Goal: Information Seeking & Learning: Learn about a topic

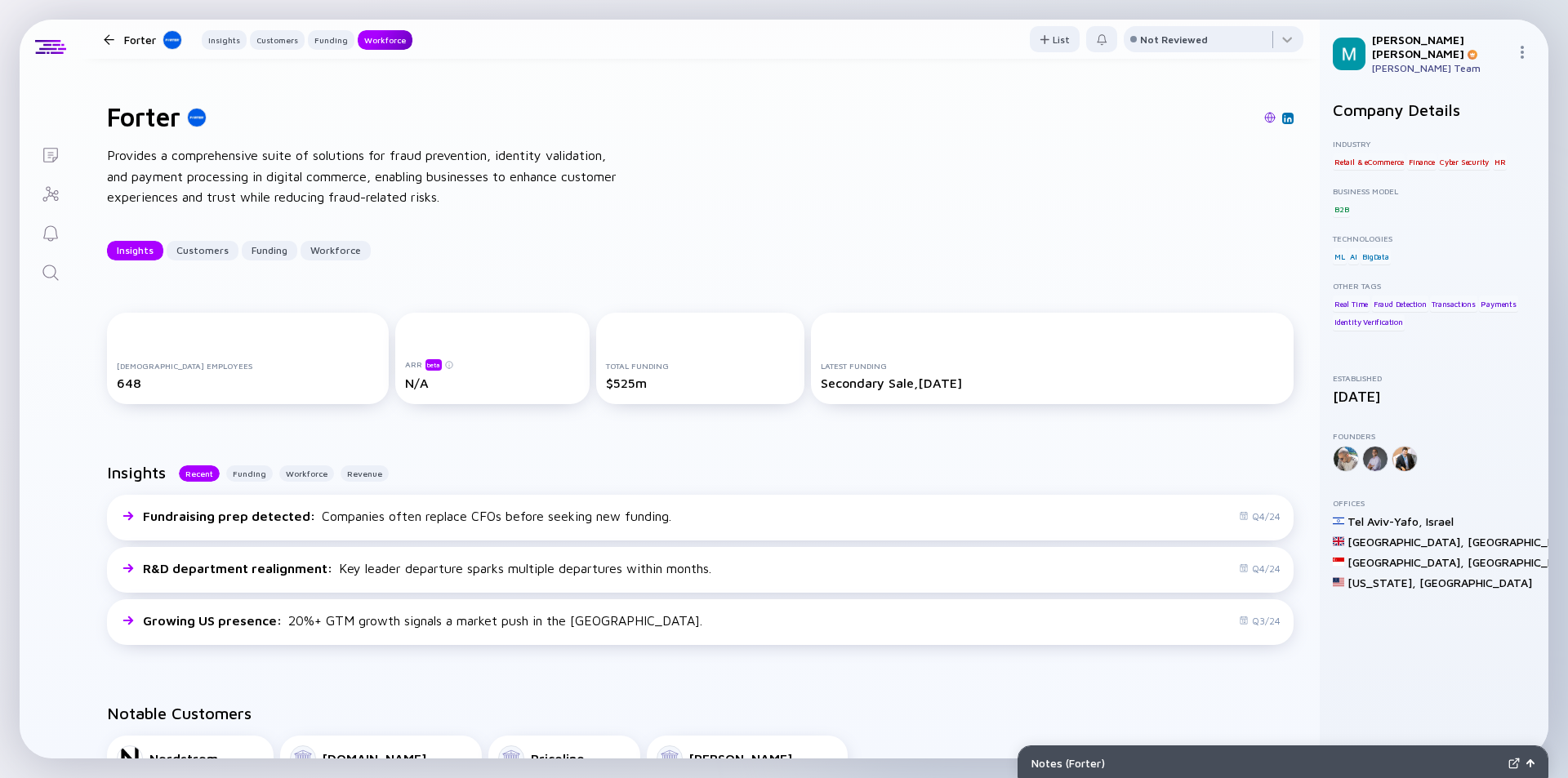
scroll to position [2285, 0]
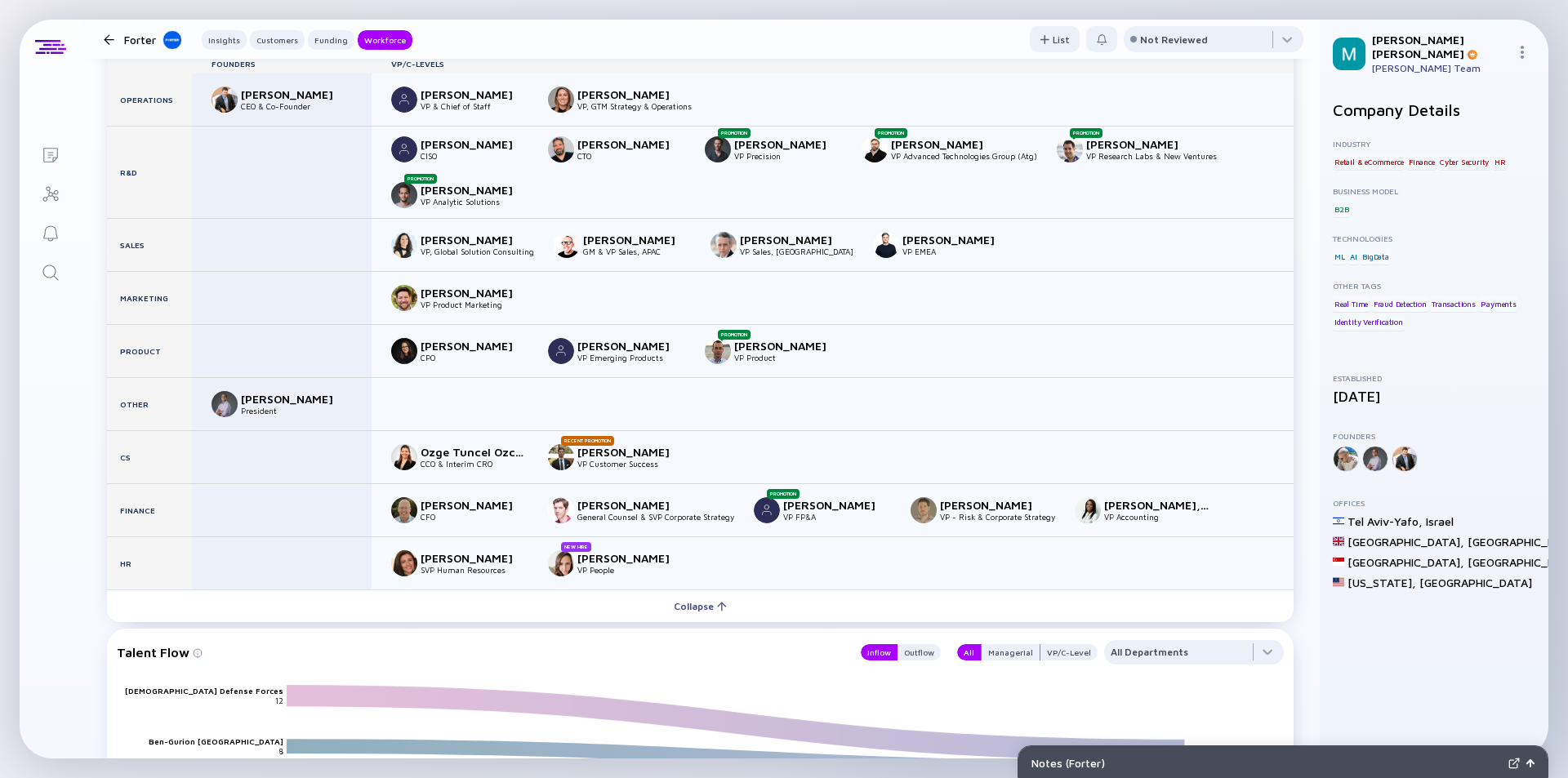
click at [107, 36] on div at bounding box center [109, 40] width 11 height 11
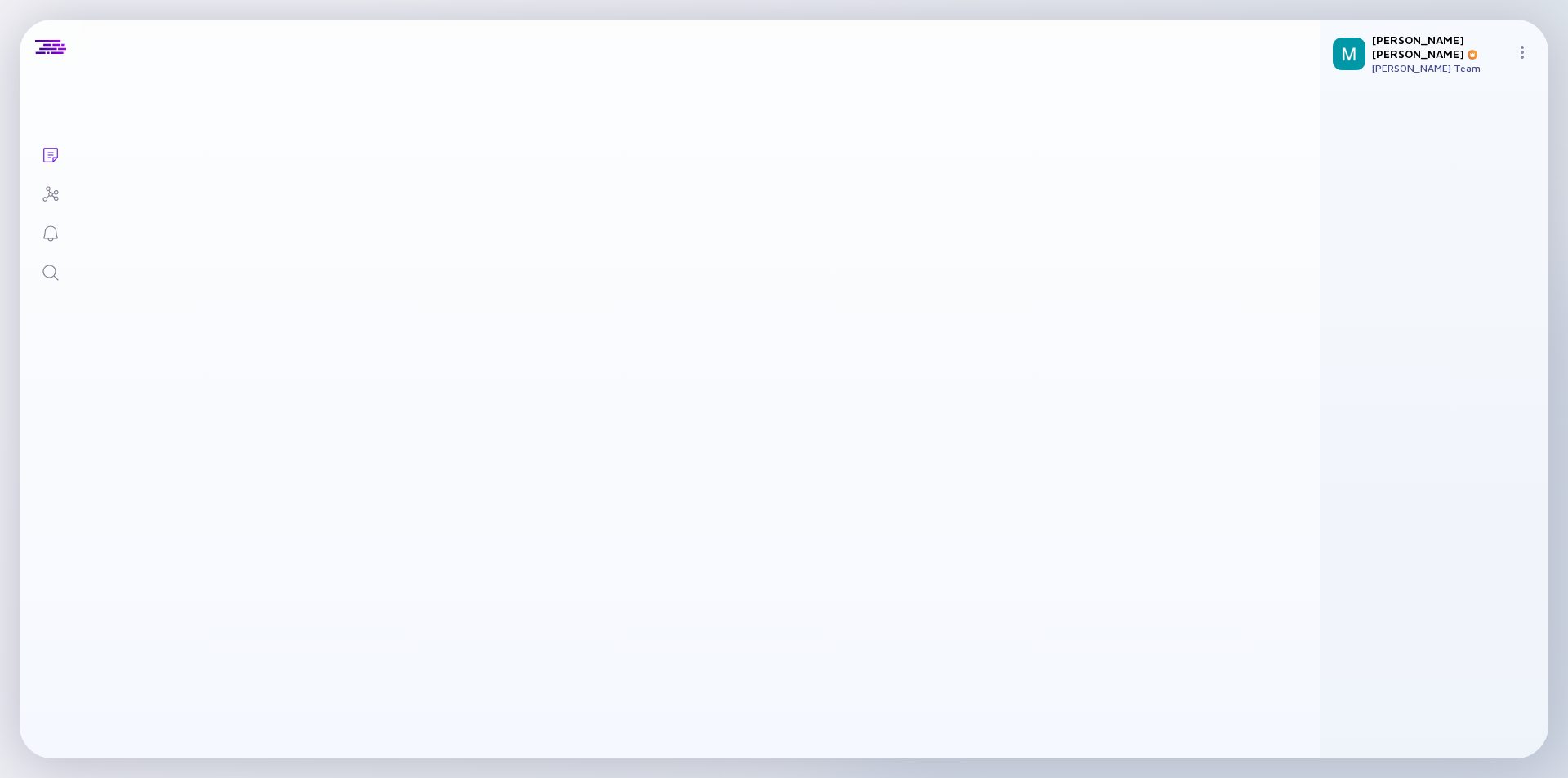
scroll to position [5422, 0]
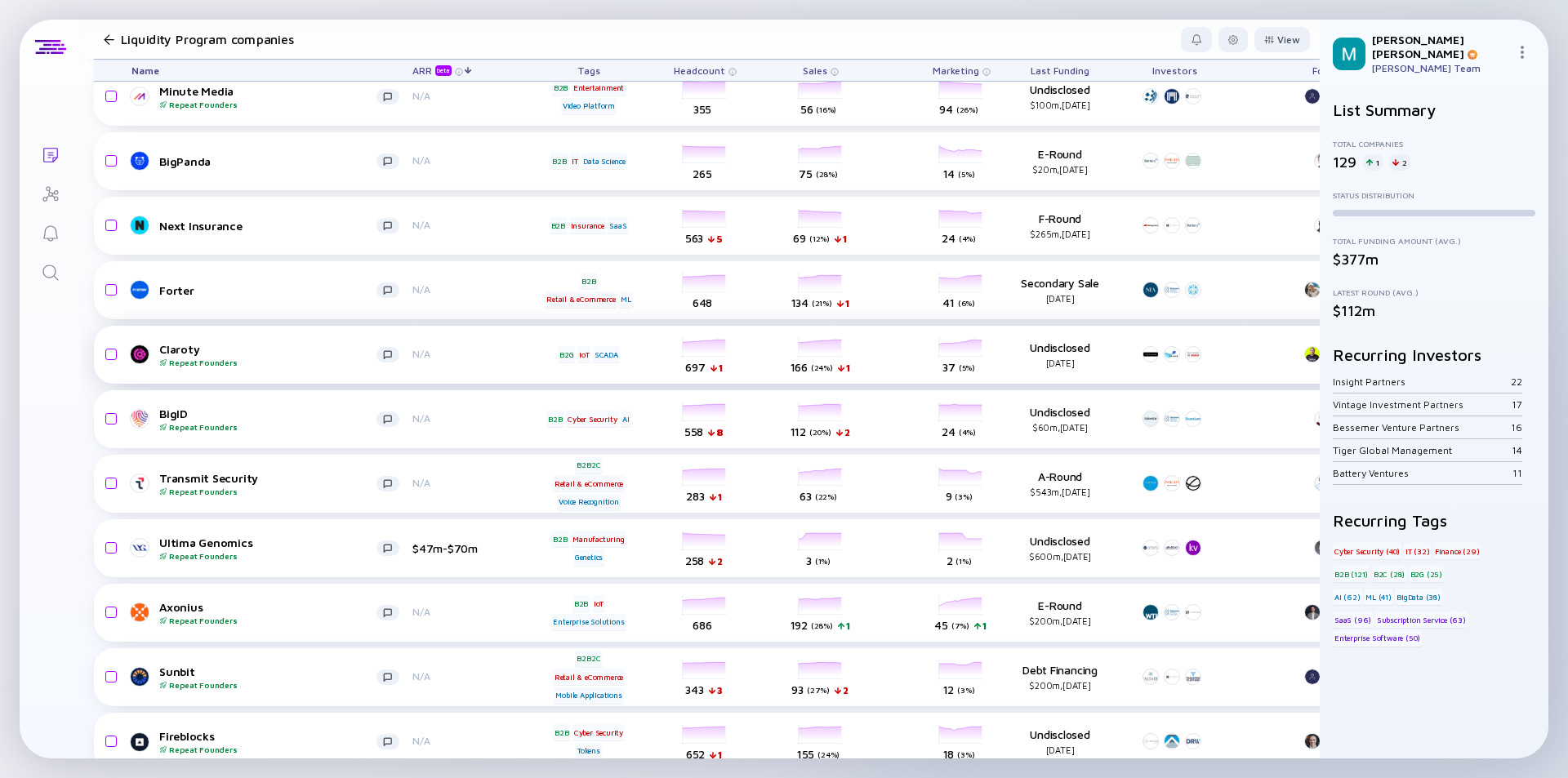
click at [301, 349] on div "Claroty Repeat Founders" at bounding box center [267, 355] width 217 height 26
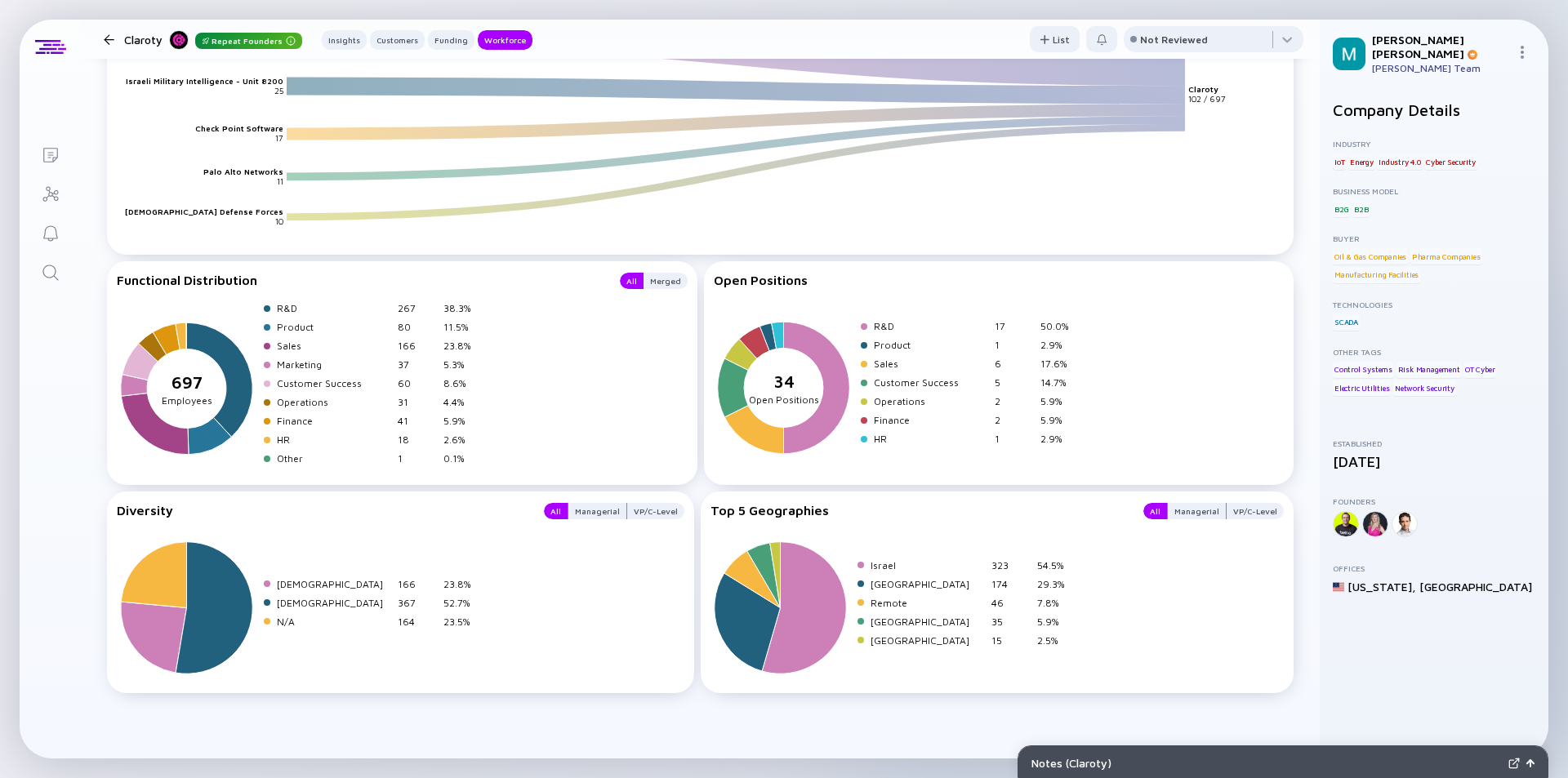
scroll to position [2183, 0]
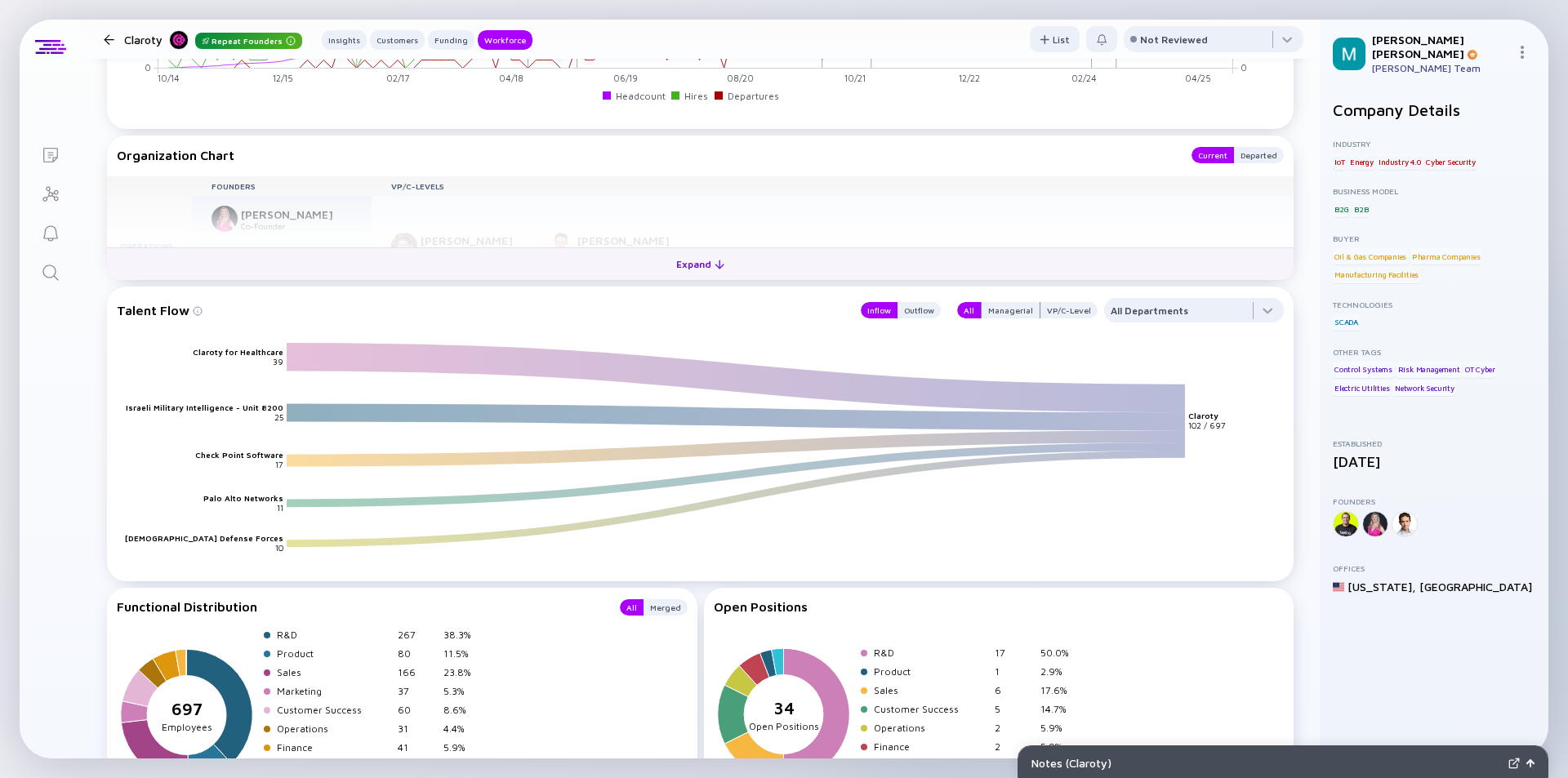
click at [690, 264] on div "Expand" at bounding box center [700, 263] width 67 height 26
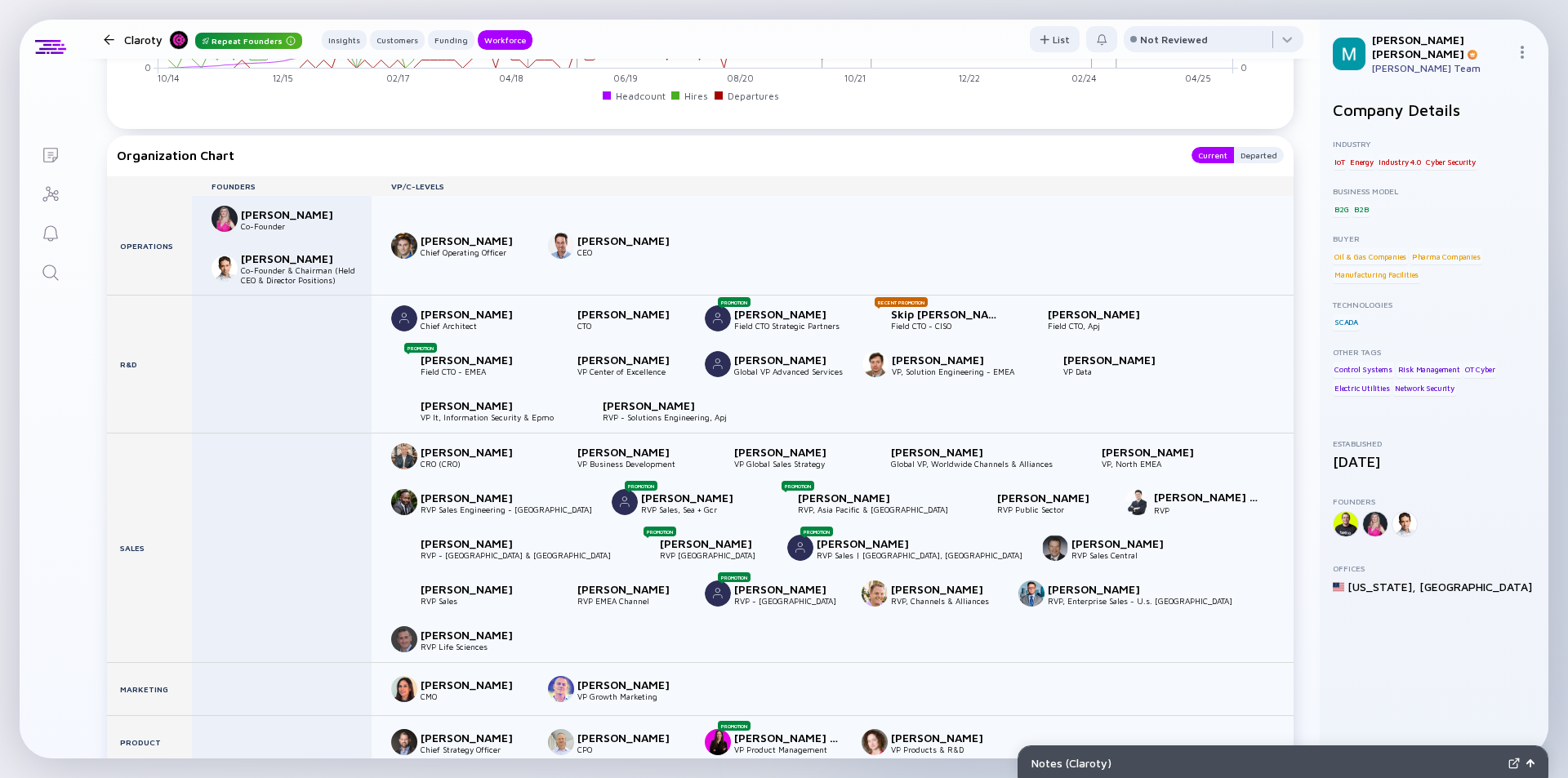
scroll to position [2346, 0]
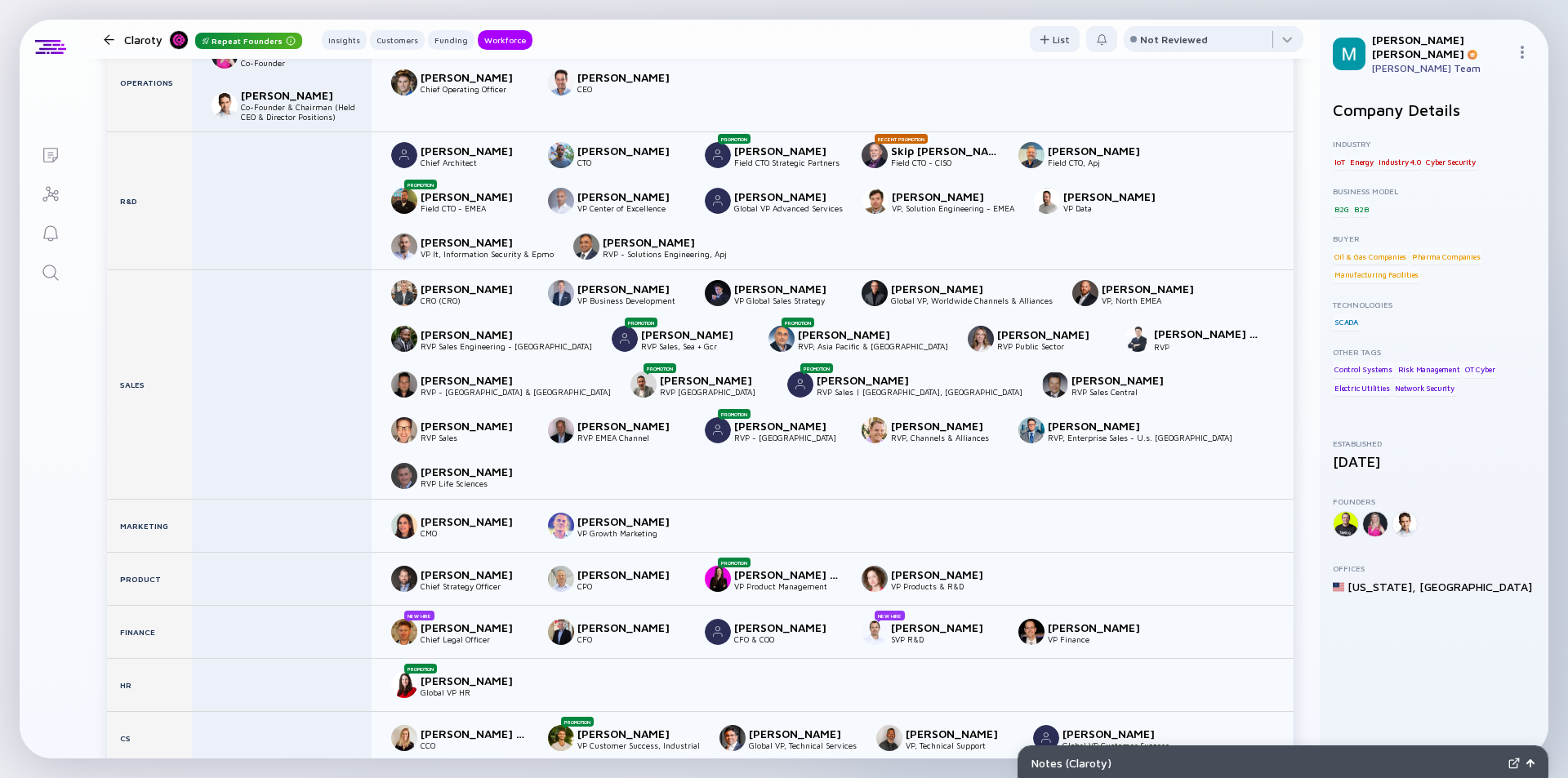
click at [106, 41] on div at bounding box center [109, 40] width 11 height 11
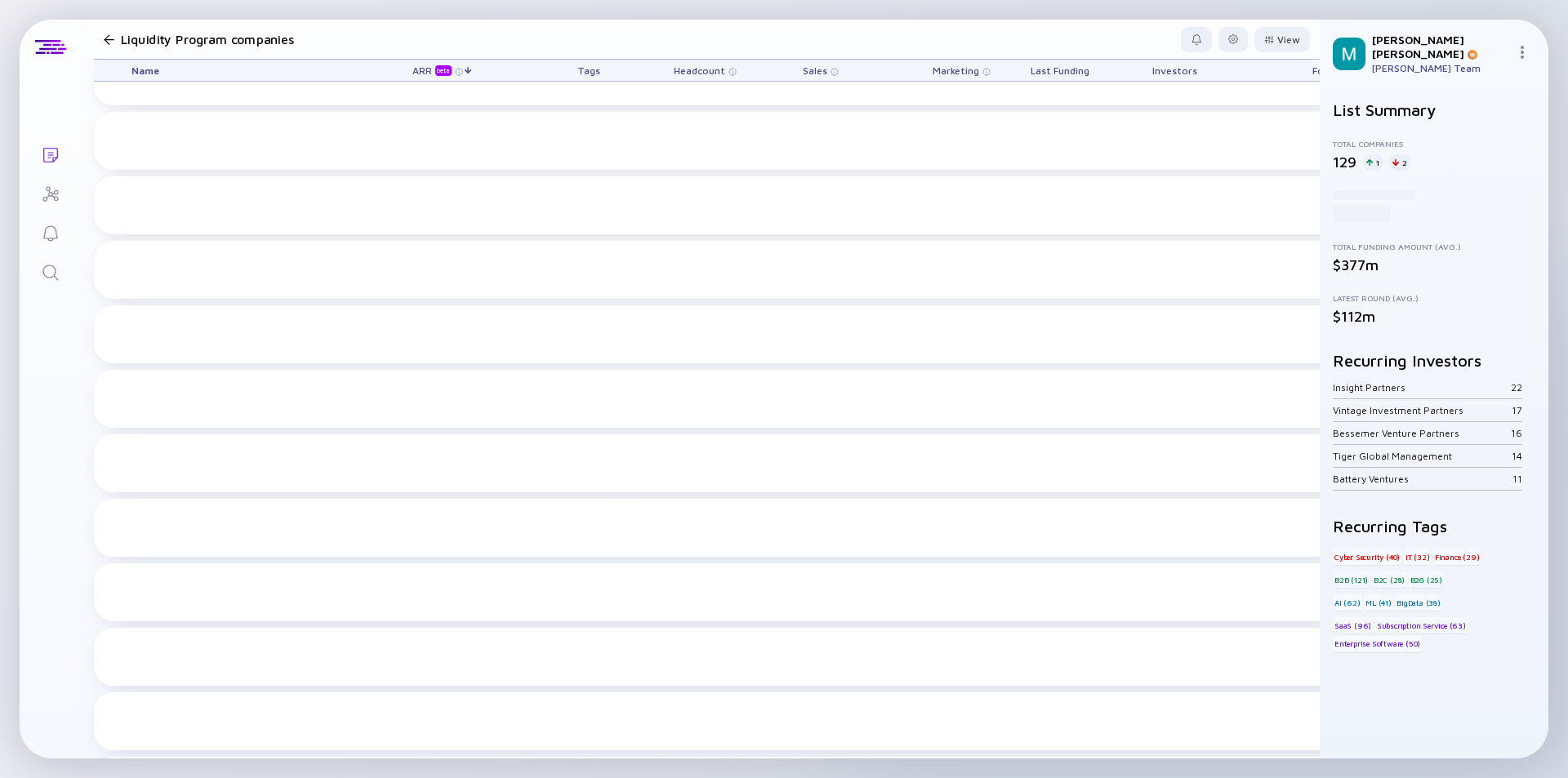
scroll to position [5422, 0]
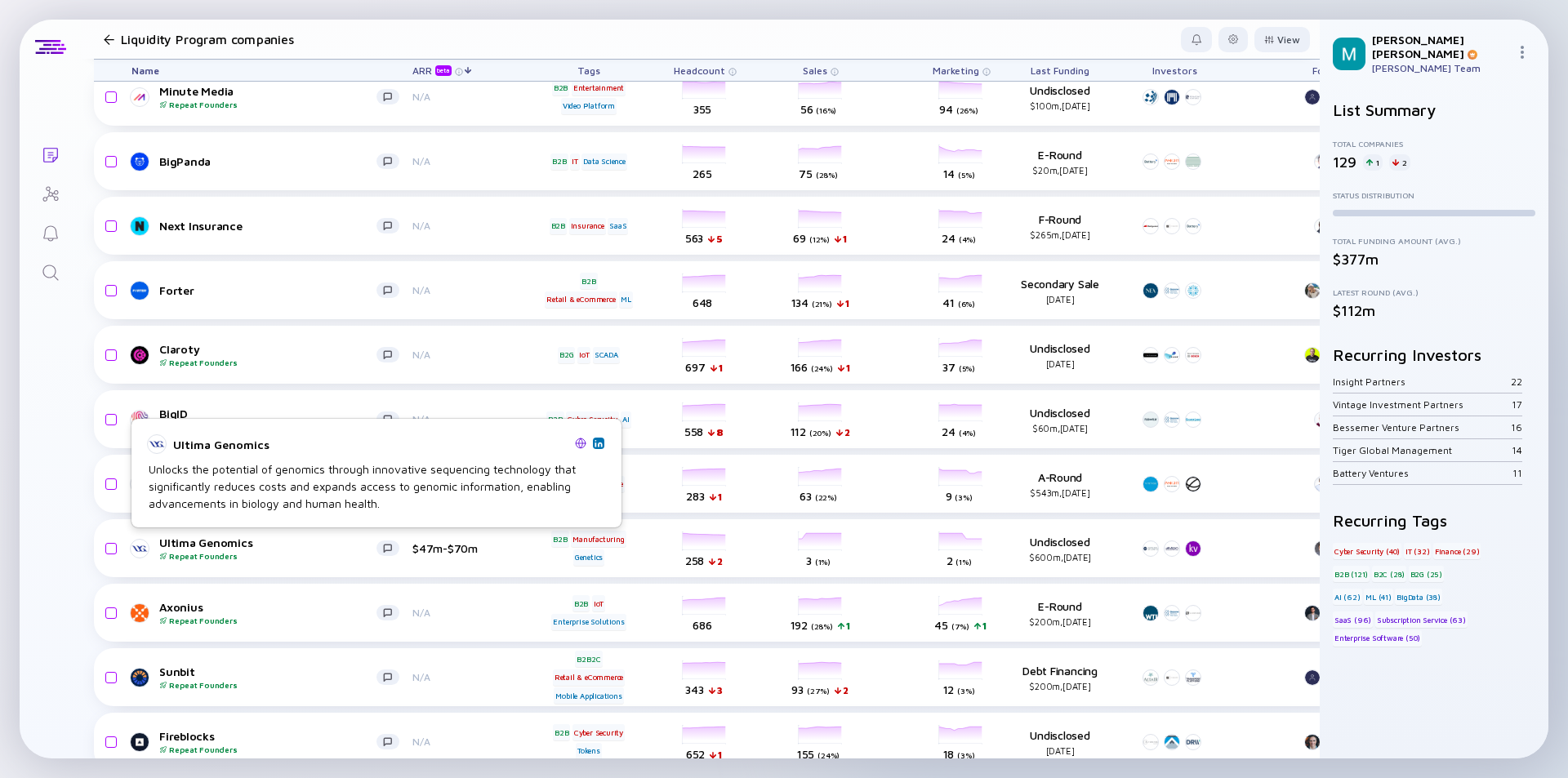
click at [271, 424] on div "Ultima Genomics Unlocks the potential of genomics through innovative sequencing…" at bounding box center [376, 473] width 490 height 108
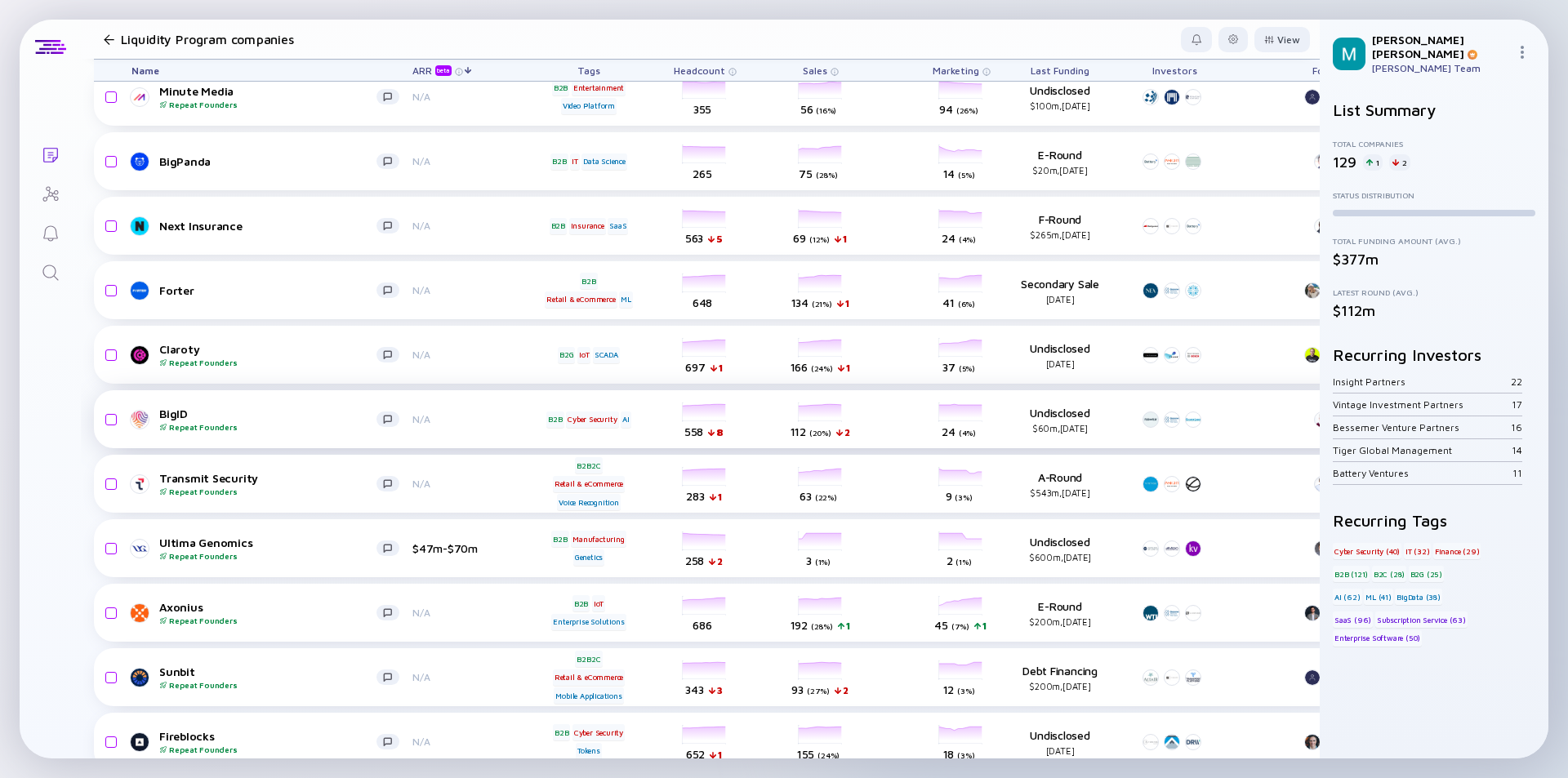
click at [261, 424] on div "Repeat Founders" at bounding box center [267, 427] width 217 height 10
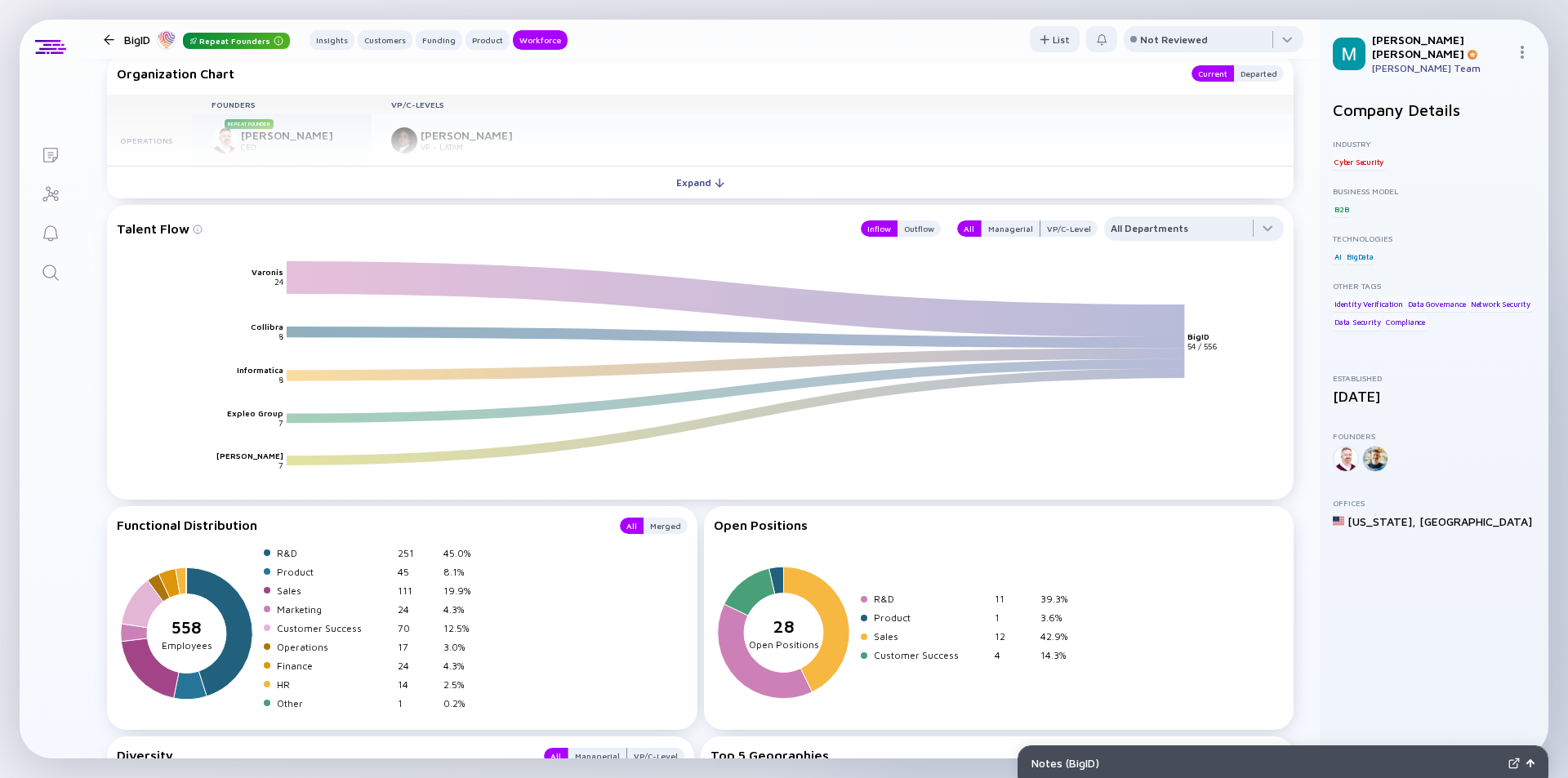
scroll to position [2308, 0]
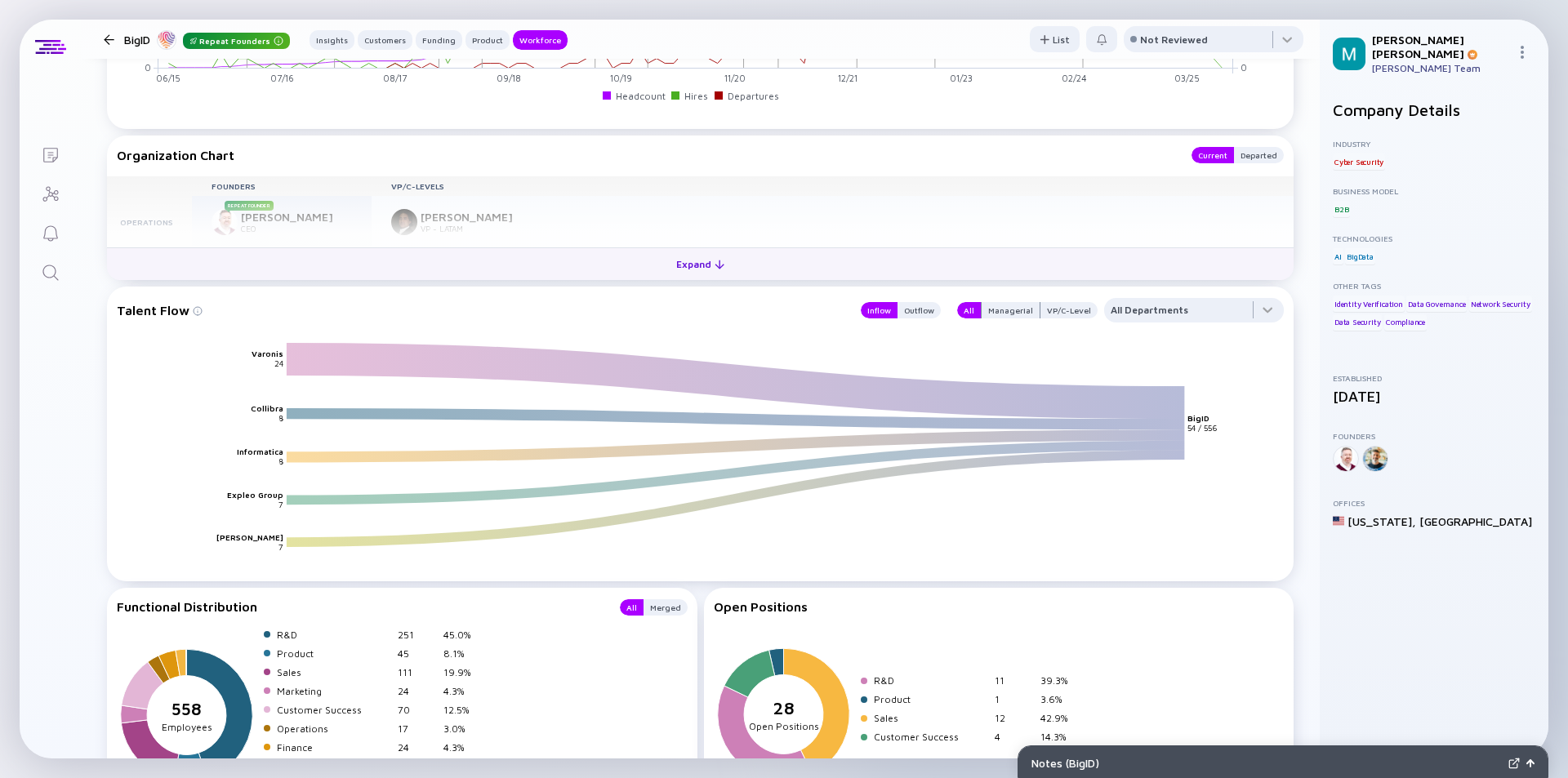
click at [686, 266] on div "Expand" at bounding box center [700, 263] width 67 height 26
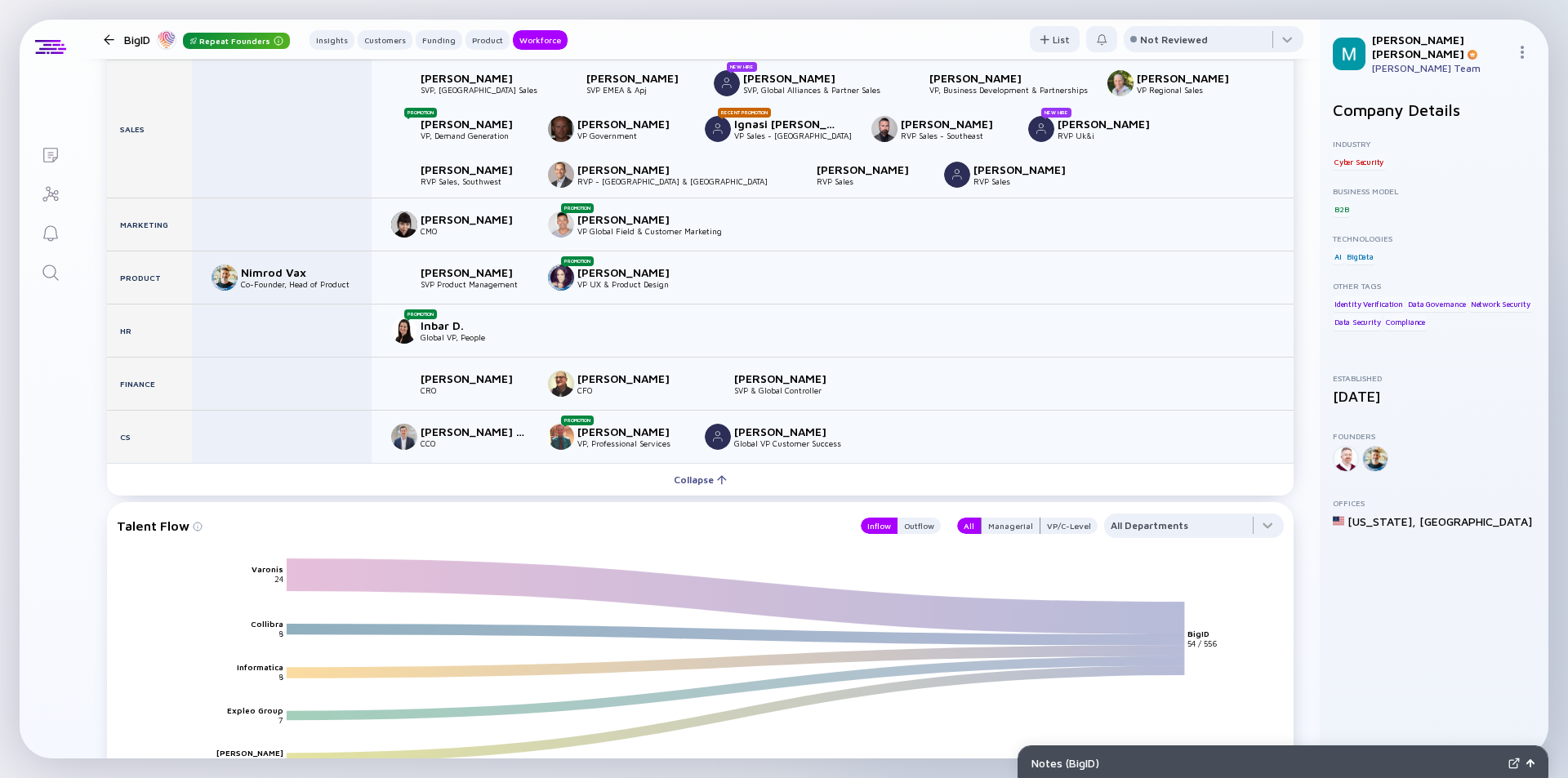
scroll to position [2716, 0]
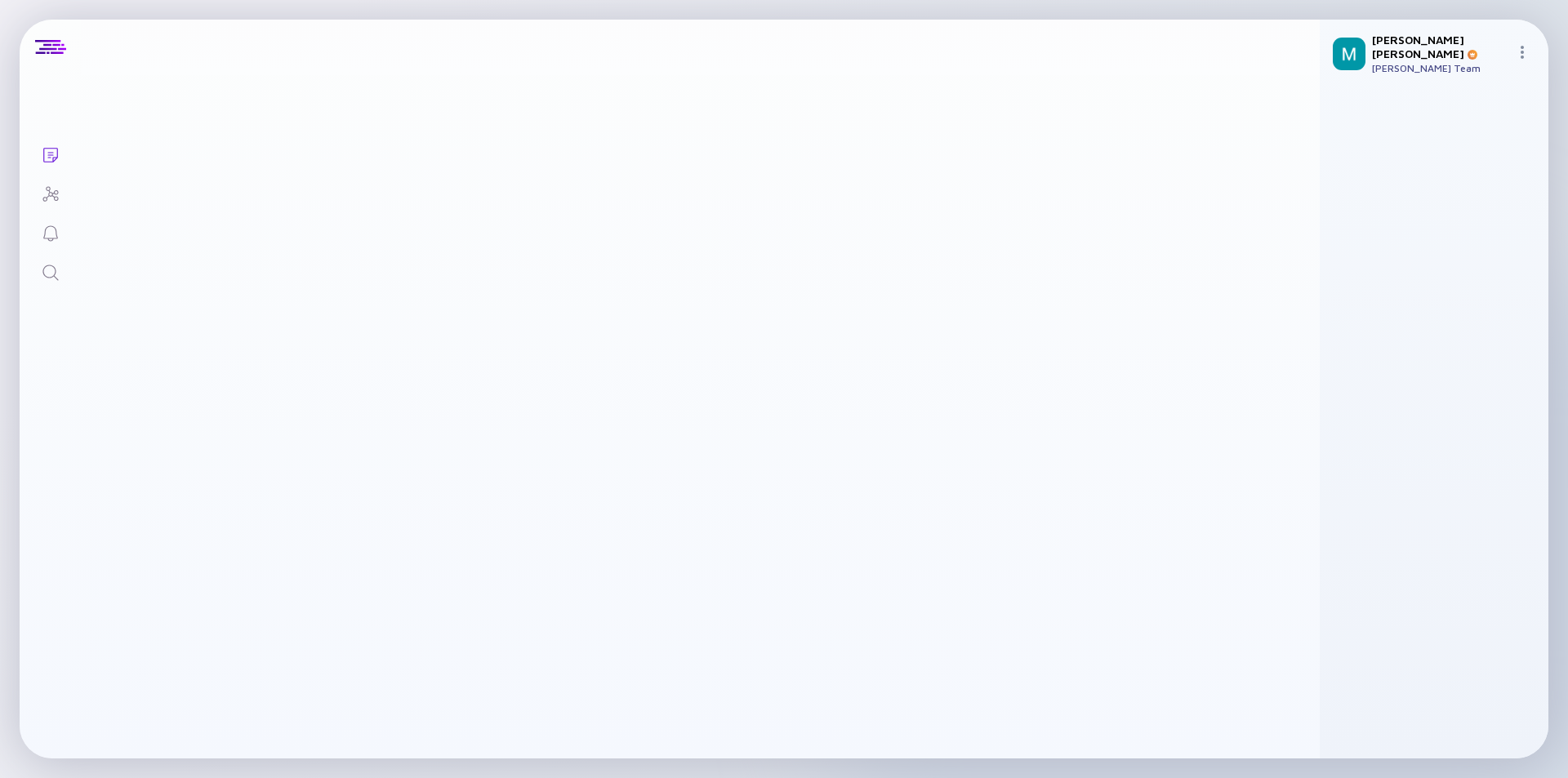
scroll to position [5422, 0]
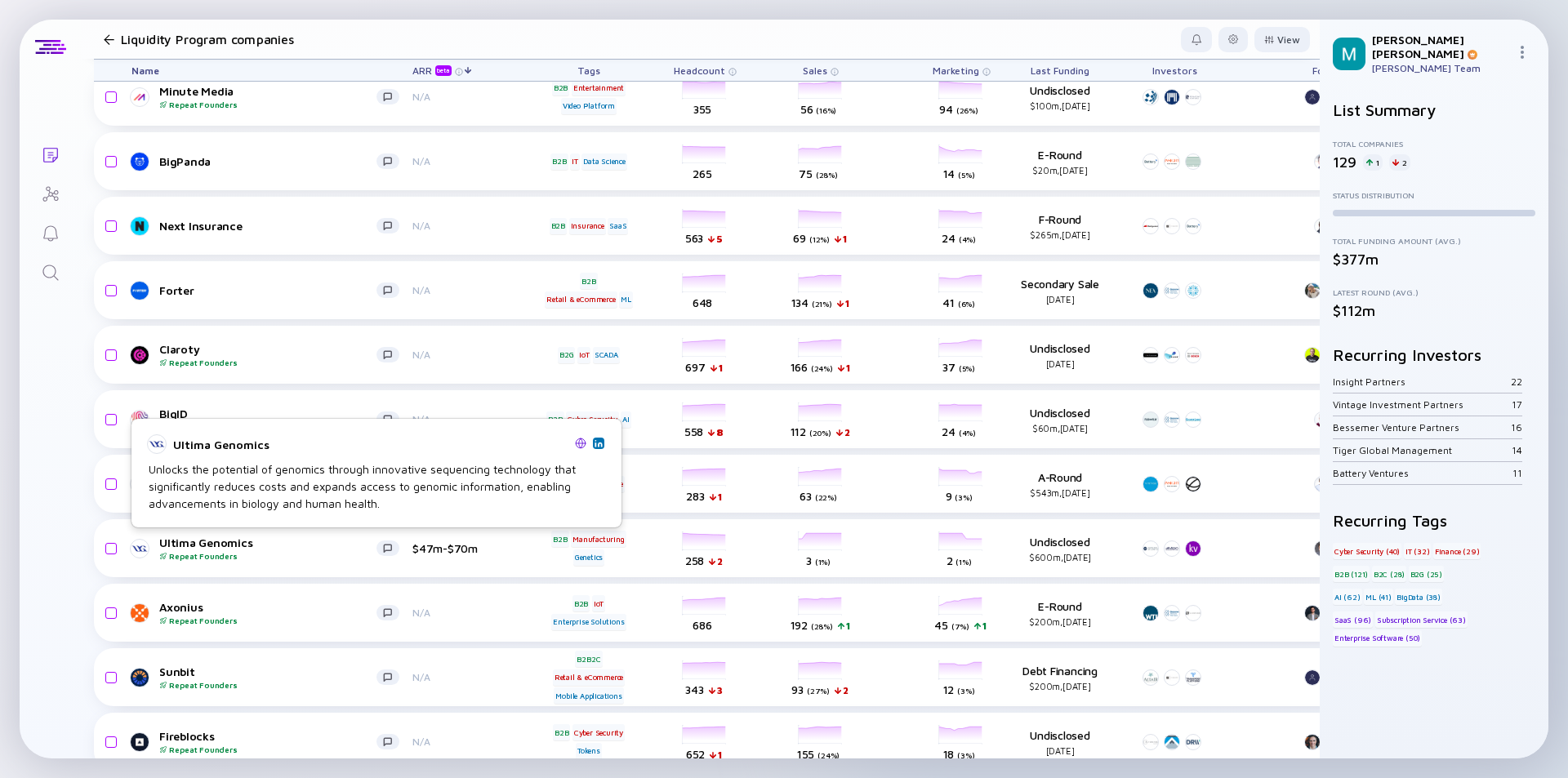
click at [266, 477] on div "Unlocks the potential of genomics through innovative sequencing technology that…" at bounding box center [375, 486] width 455 height 51
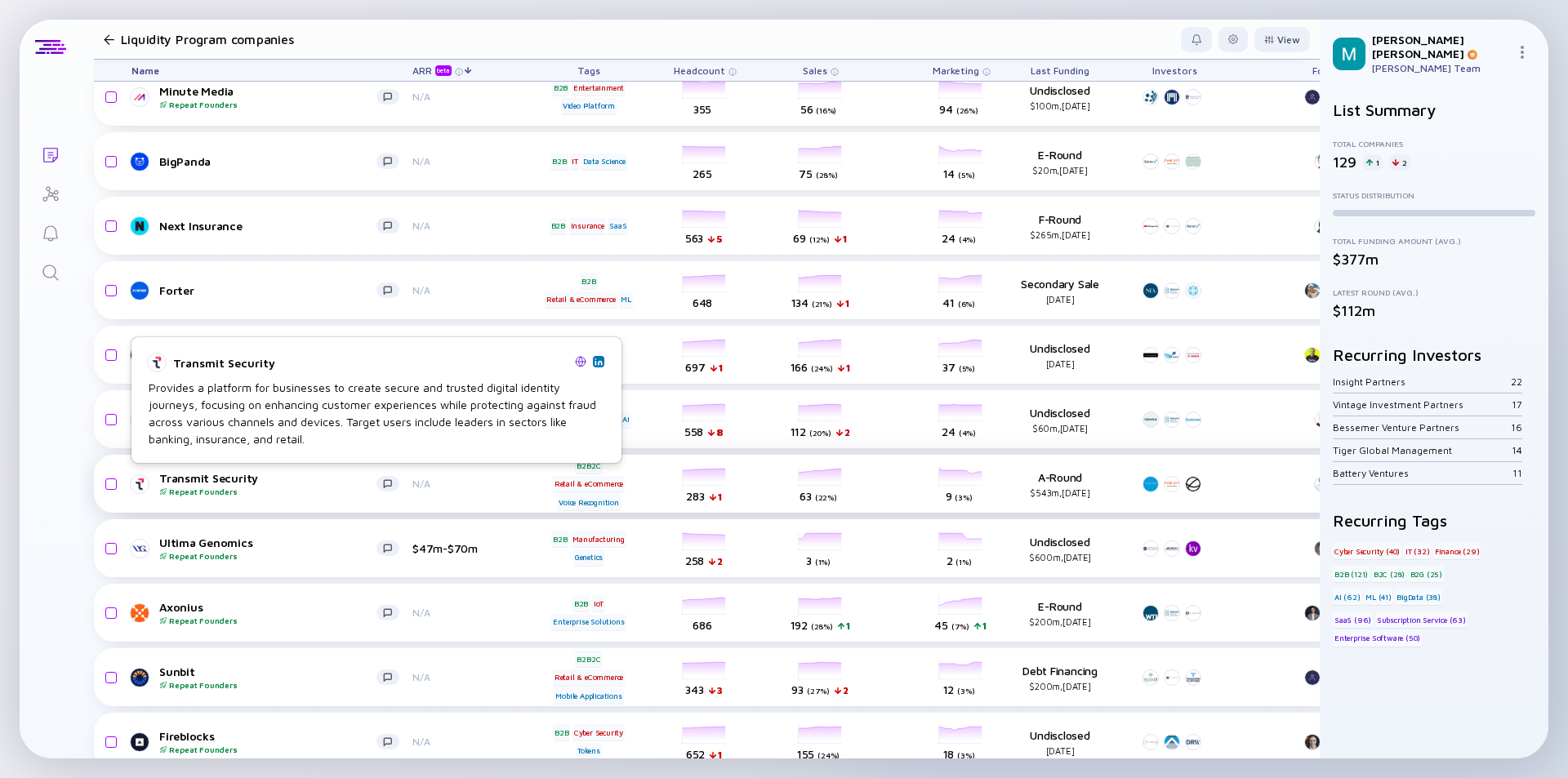
click at [311, 477] on div "Transmit Security Repeat Founders" at bounding box center [267, 483] width 217 height 26
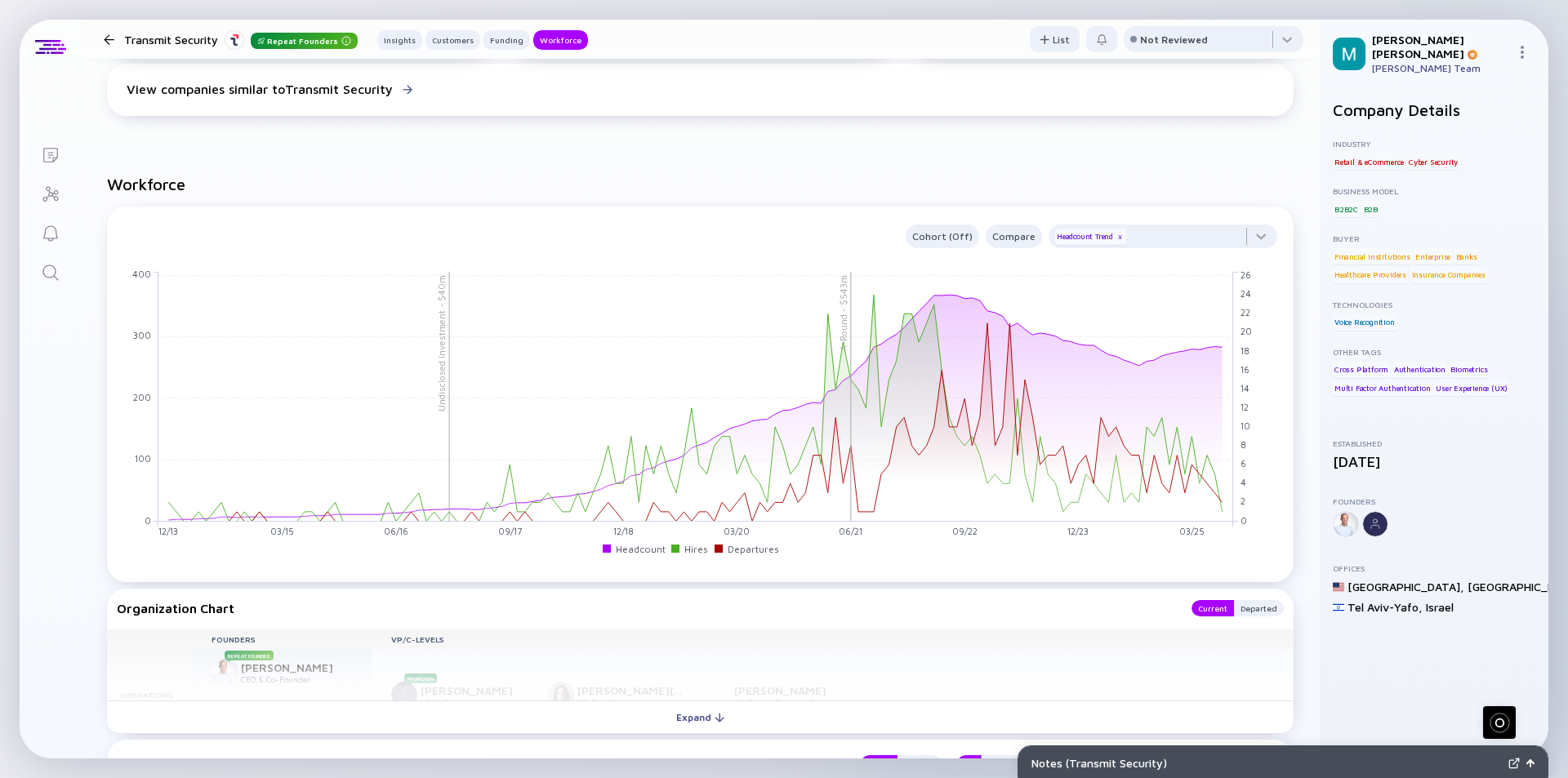
scroll to position [1714, 0]
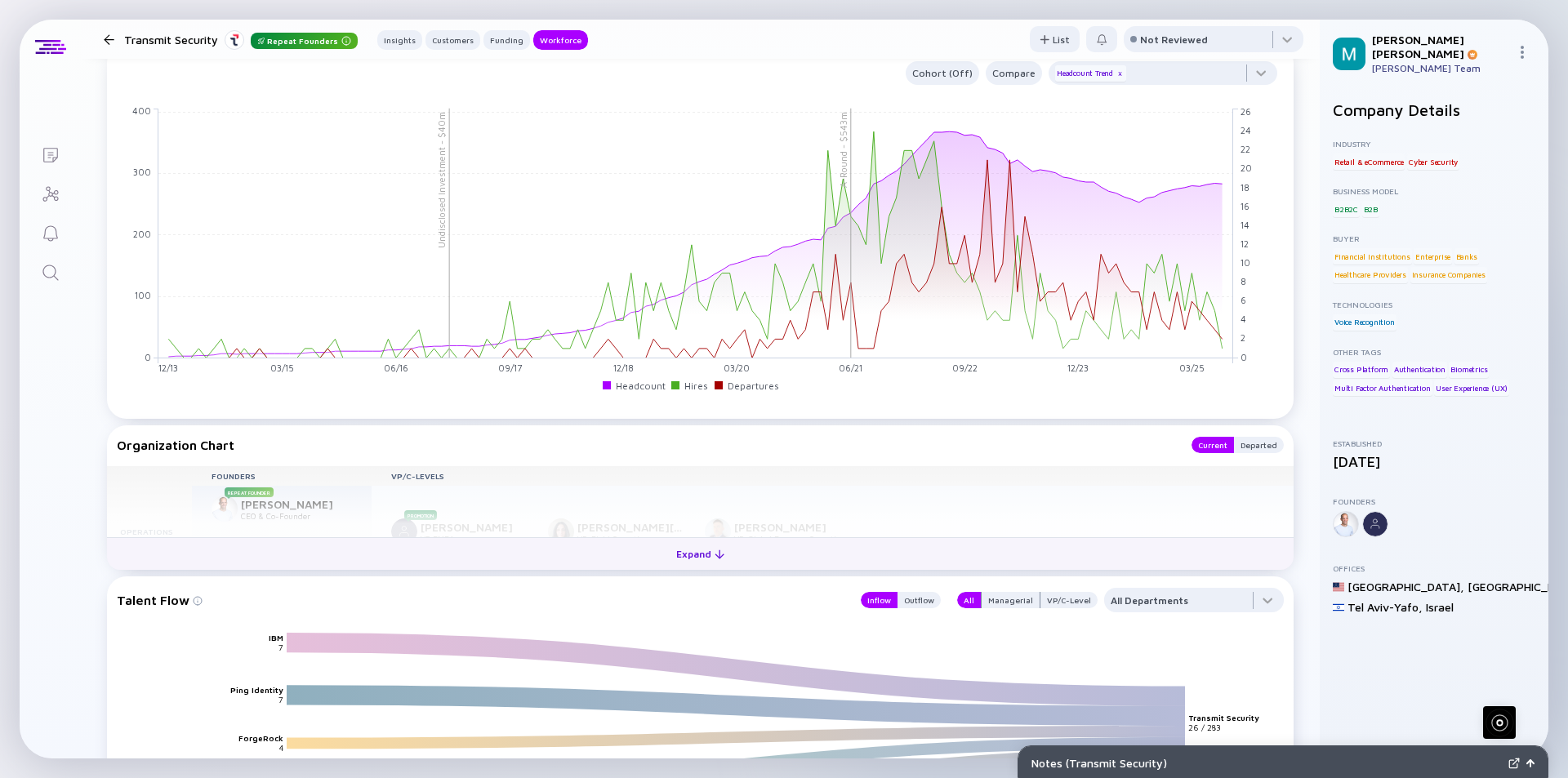
click at [714, 556] on div at bounding box center [719, 554] width 10 height 10
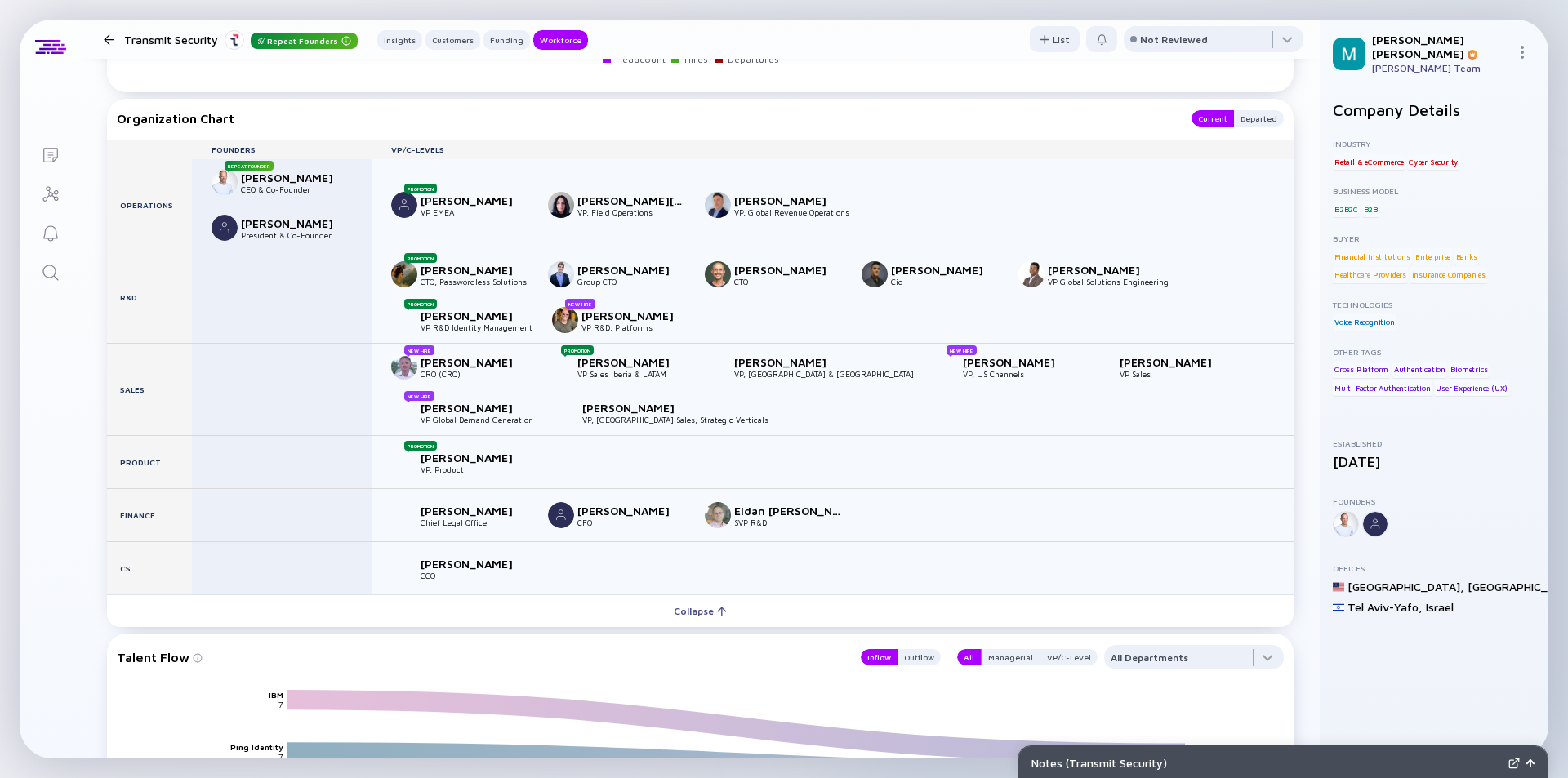
scroll to position [1959, 0]
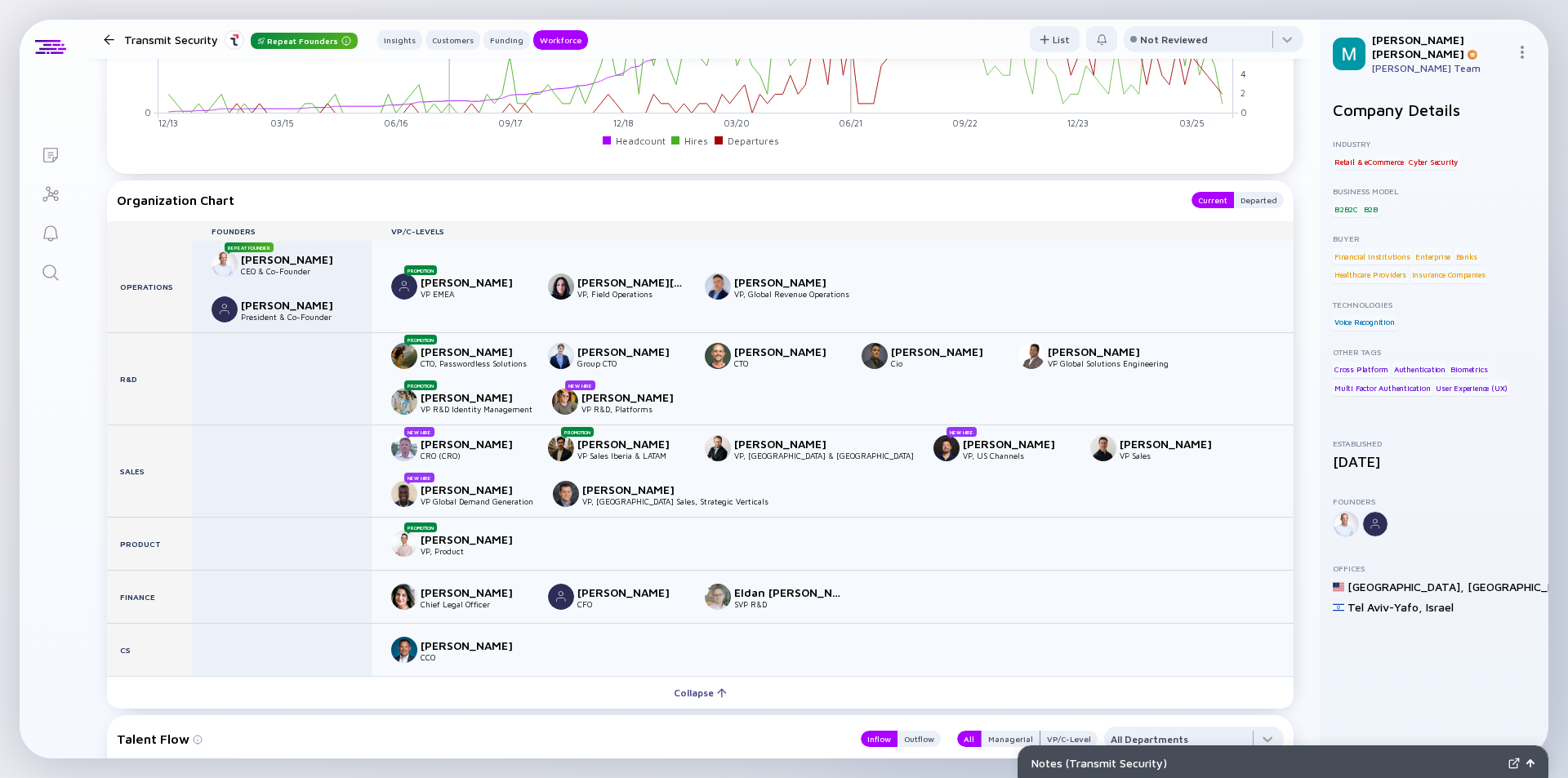
click at [106, 37] on div at bounding box center [109, 40] width 11 height 11
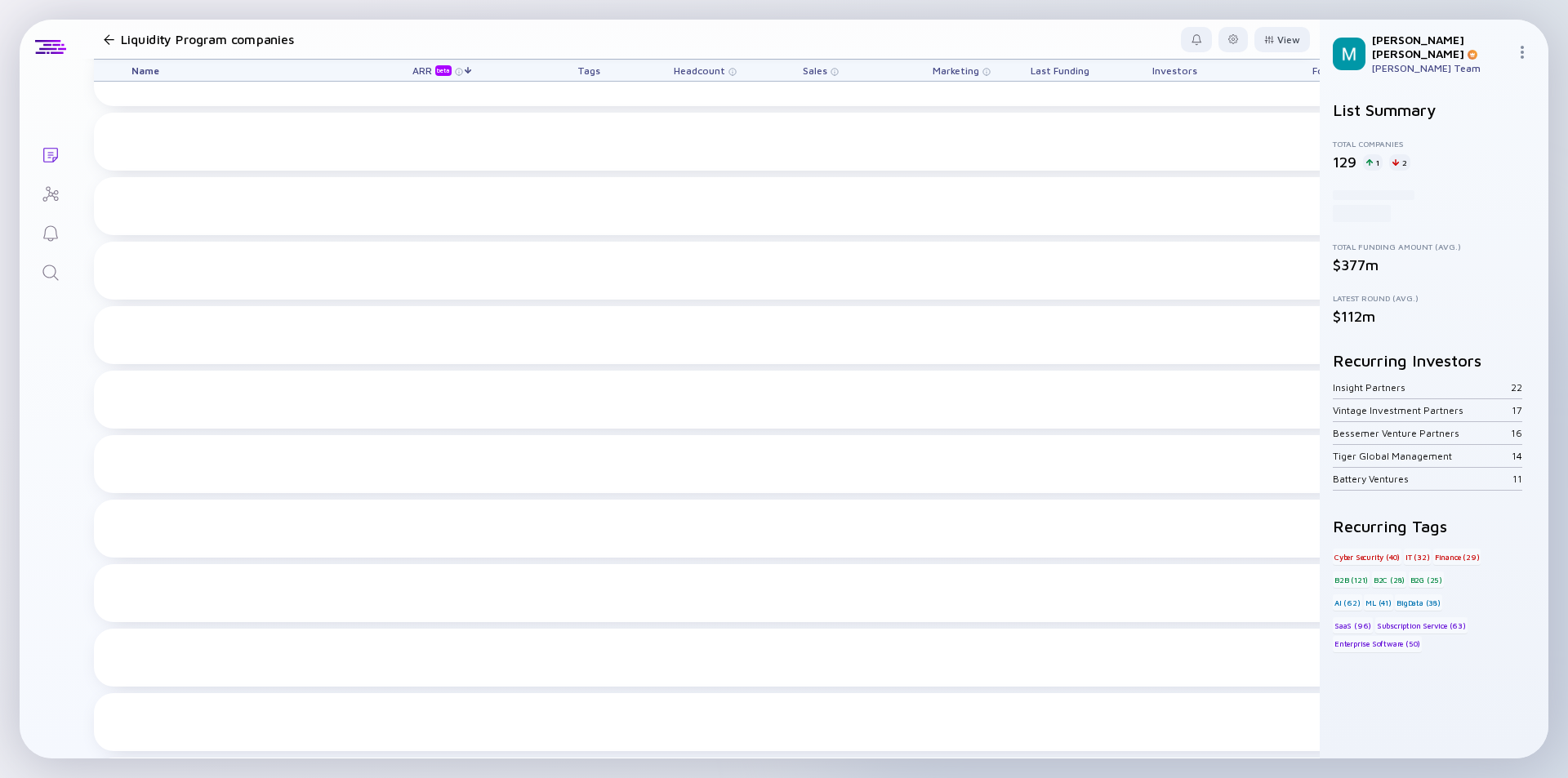
scroll to position [5422, 0]
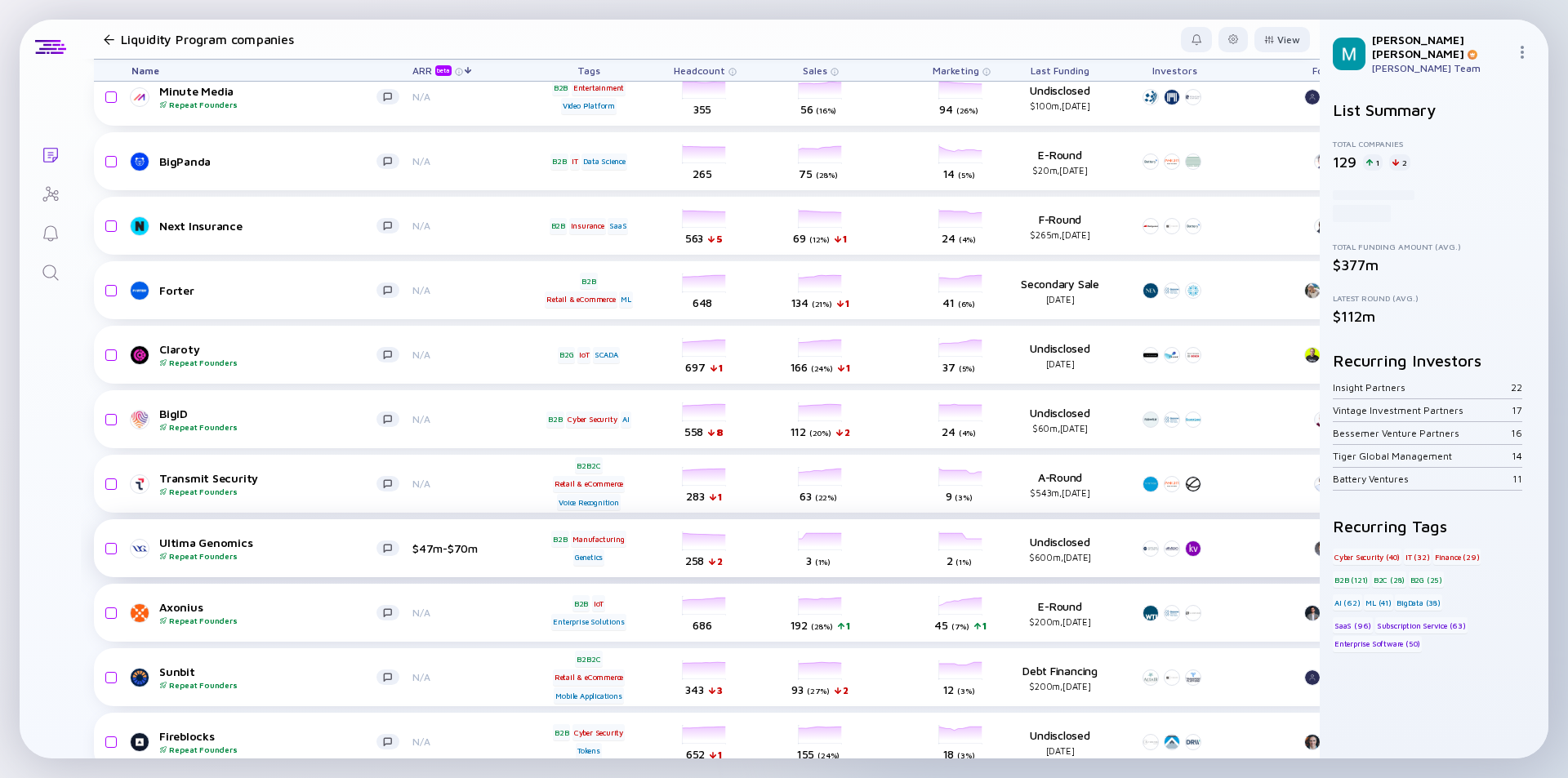
click at [306, 552] on div "Repeat Founders" at bounding box center [267, 555] width 217 height 10
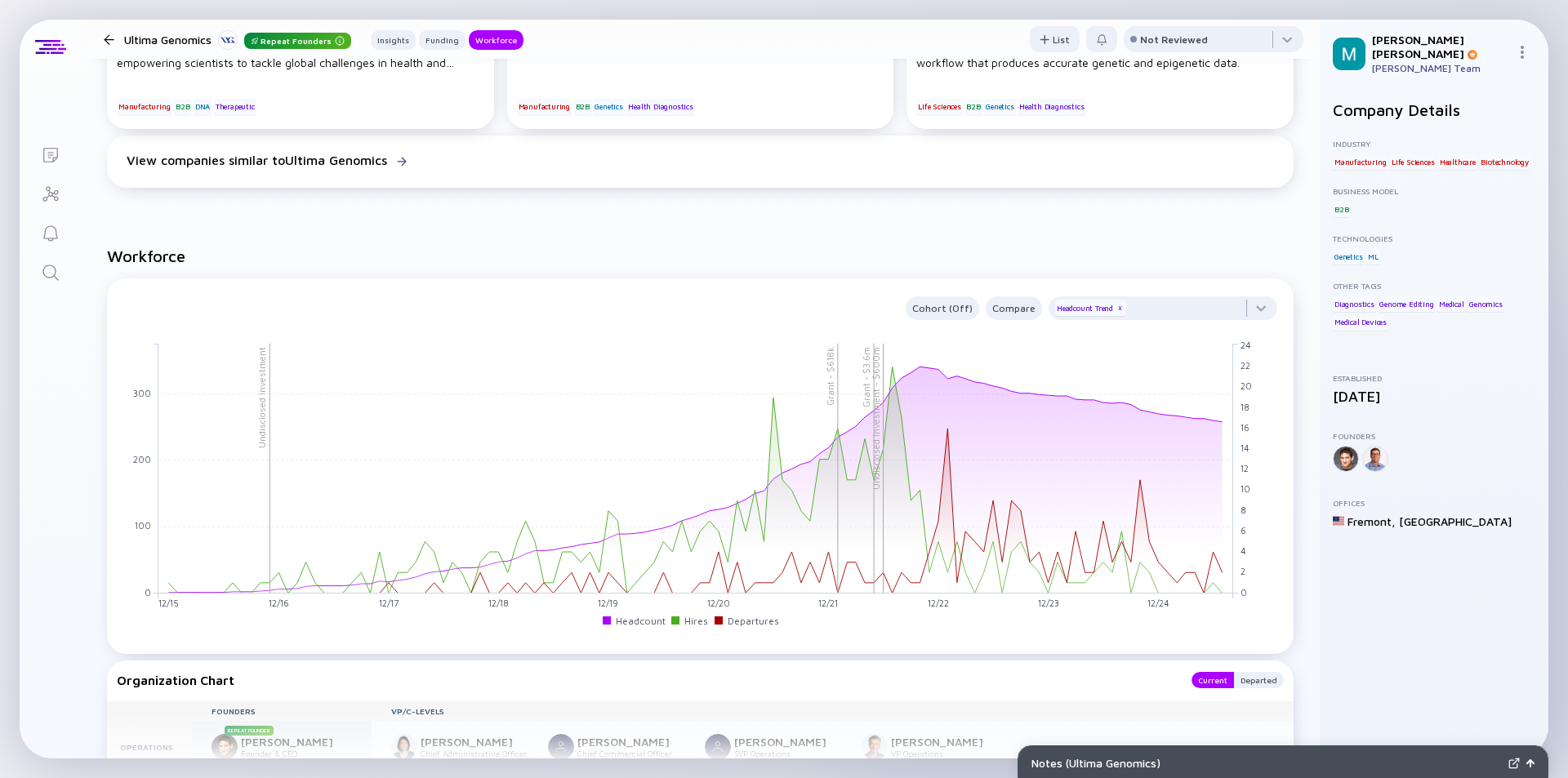
scroll to position [1387, 0]
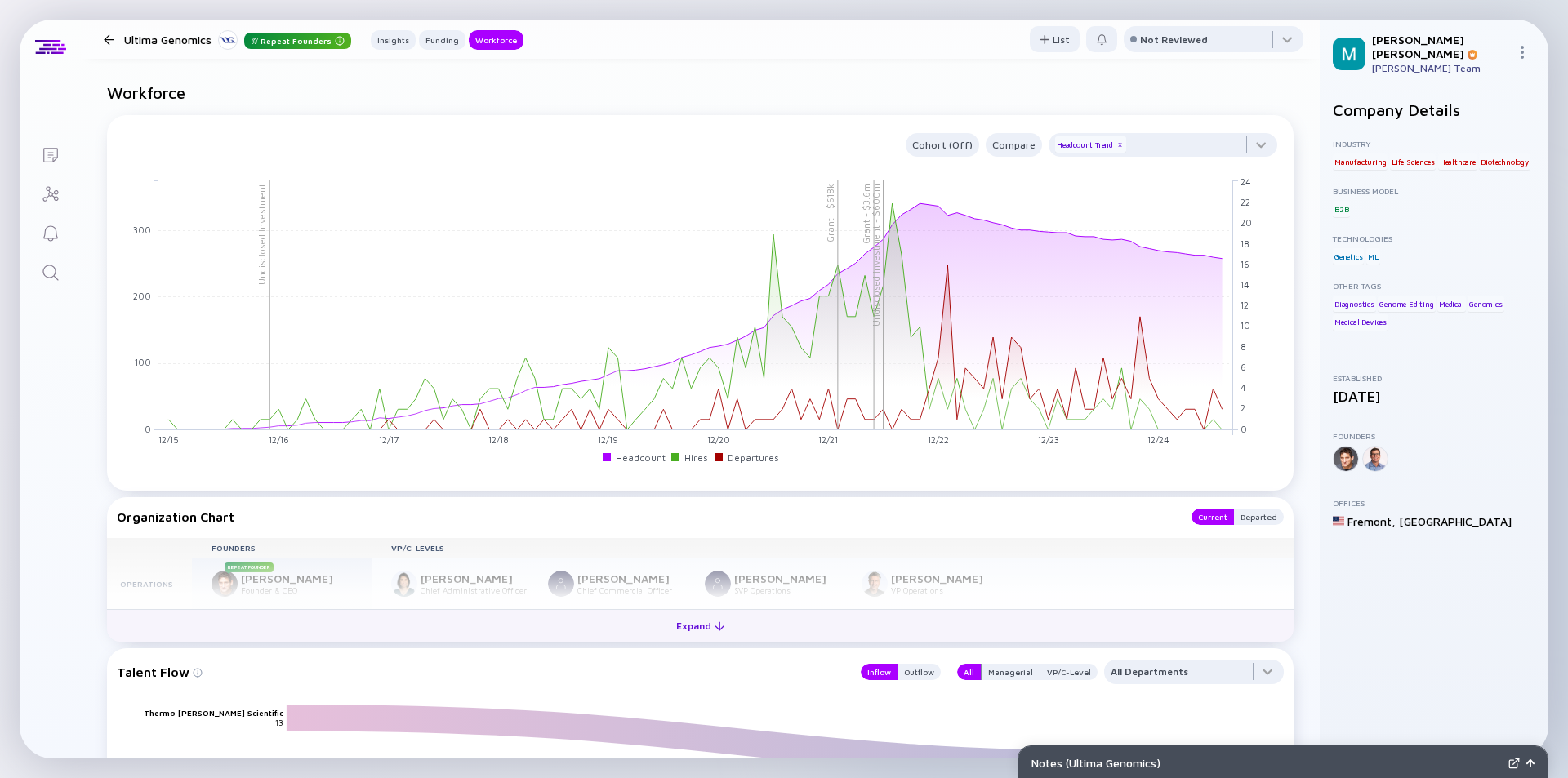
click at [704, 625] on div "Expand" at bounding box center [700, 625] width 67 height 26
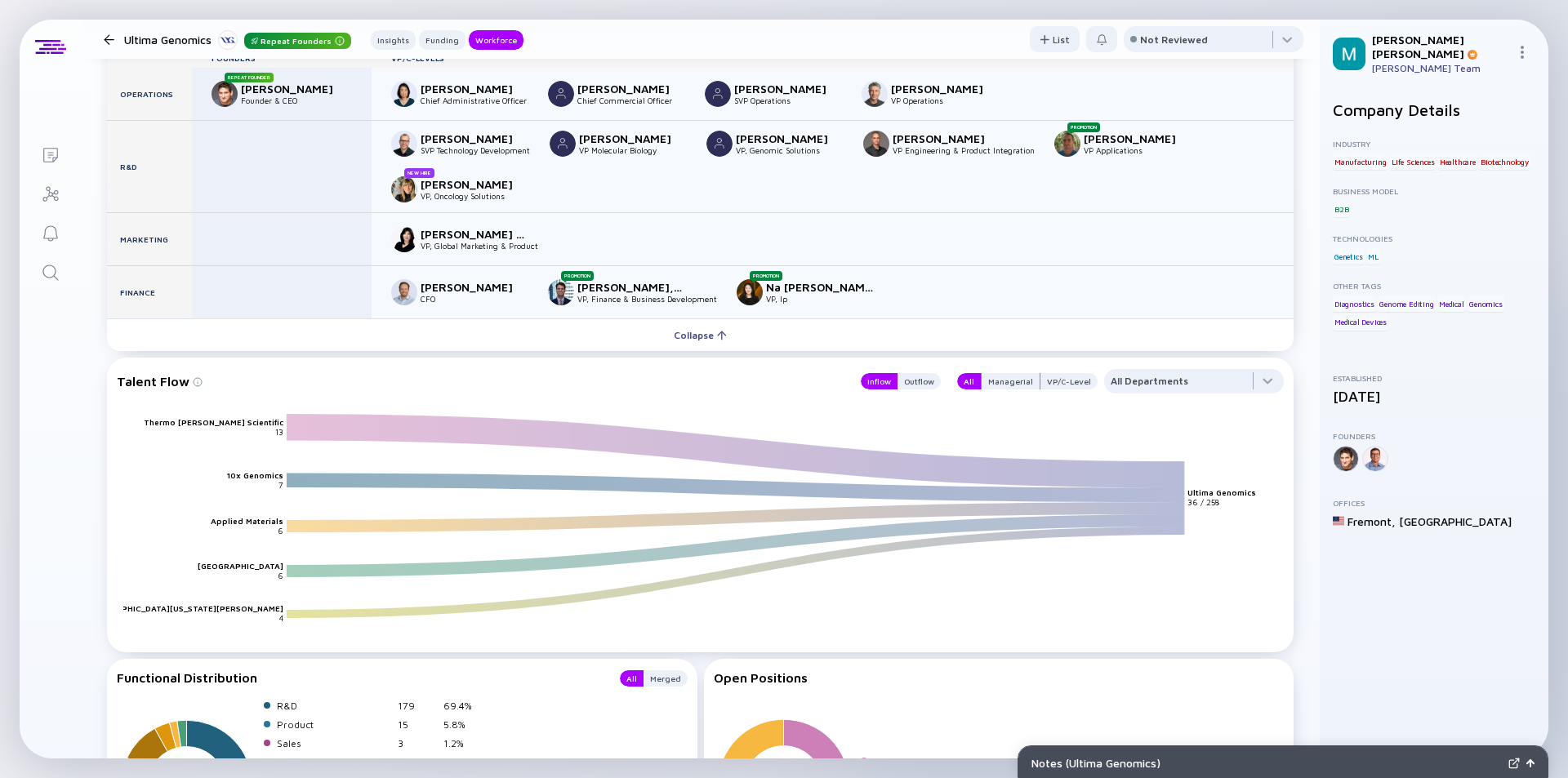
scroll to position [1632, 0]
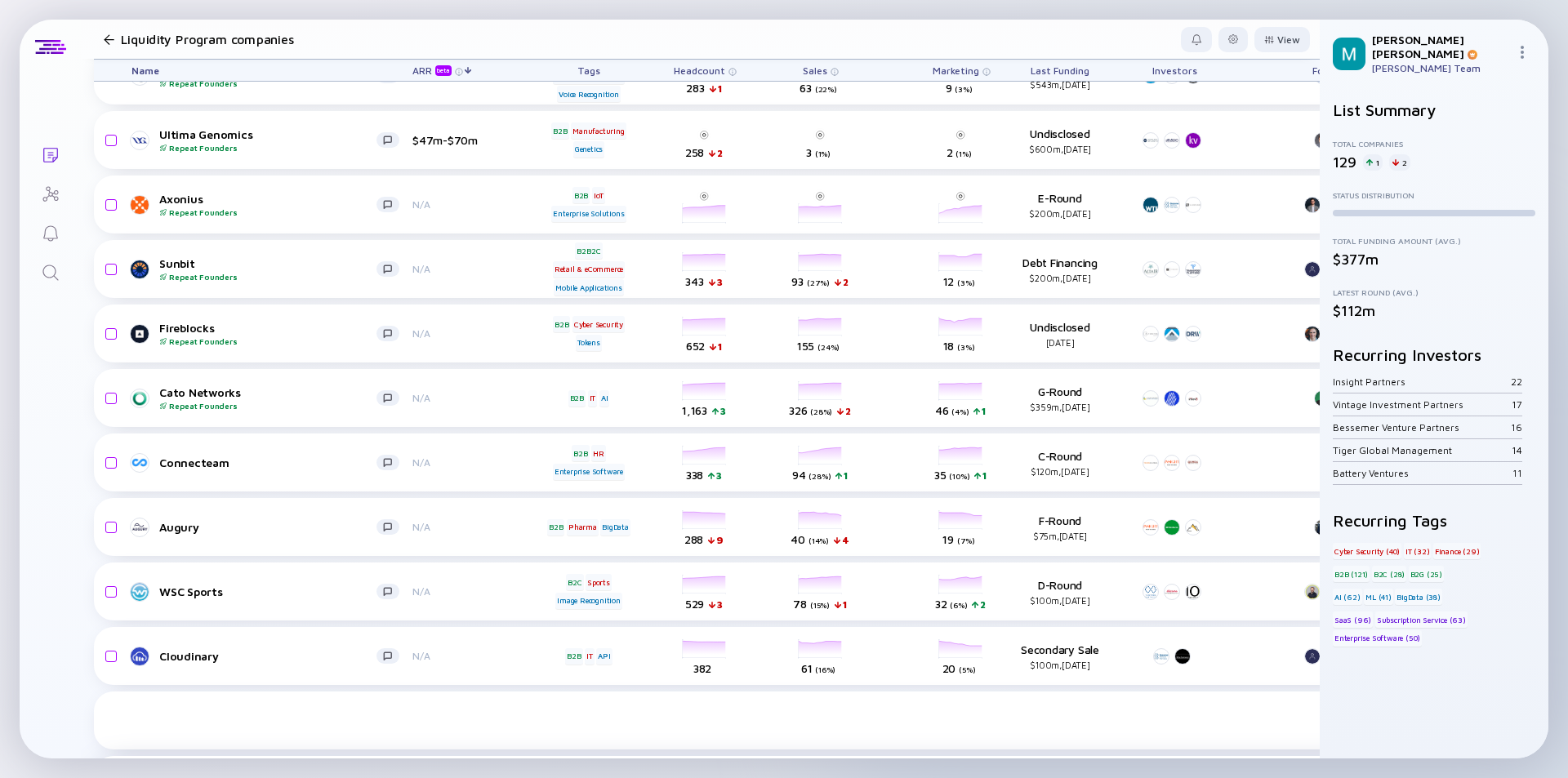
scroll to position [5749, 0]
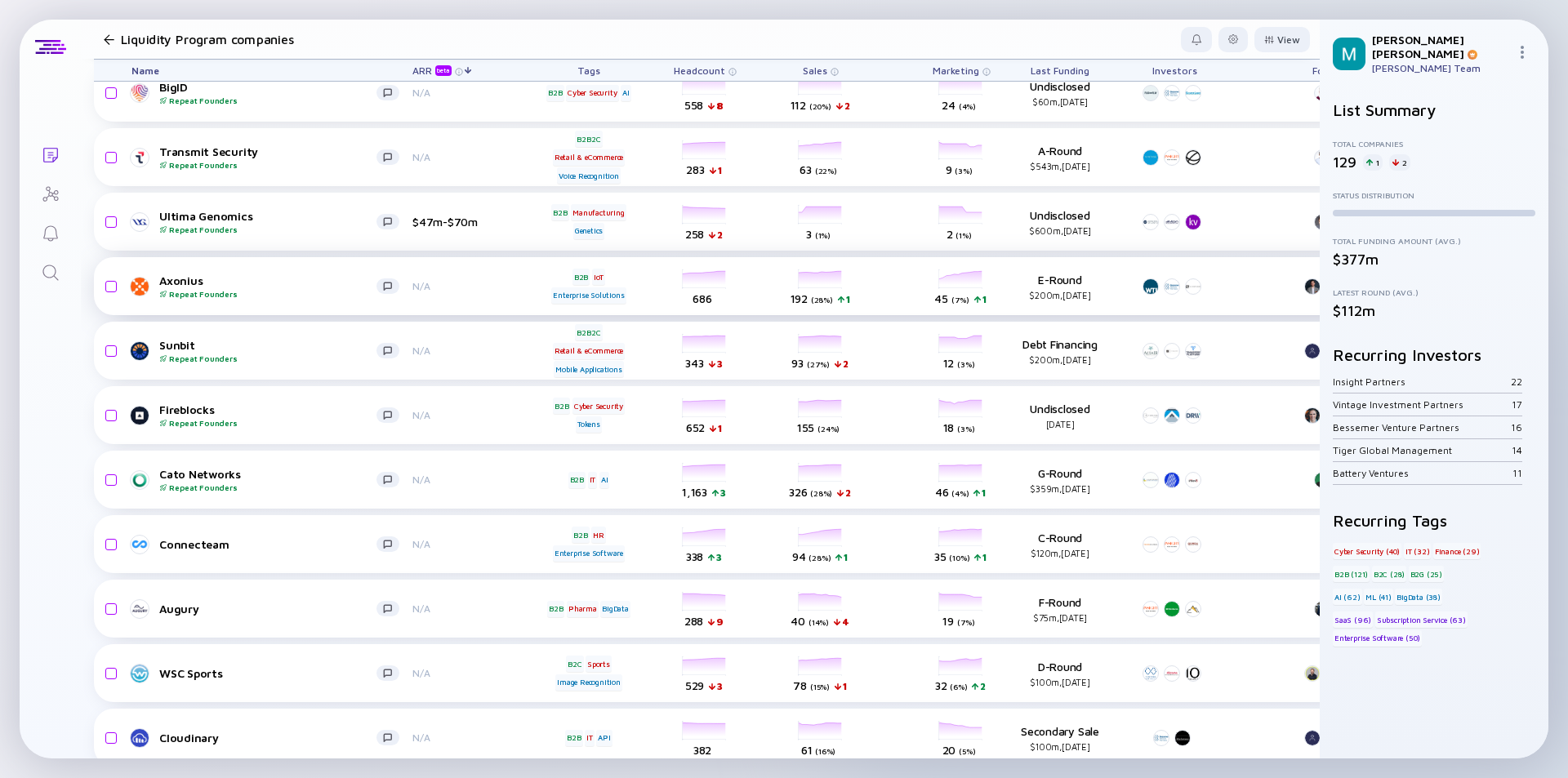
click at [561, 287] on div "Enterprise Solutions" at bounding box center [588, 295] width 75 height 16
click at [493, 284] on div "N/A" at bounding box center [466, 287] width 106 height 12
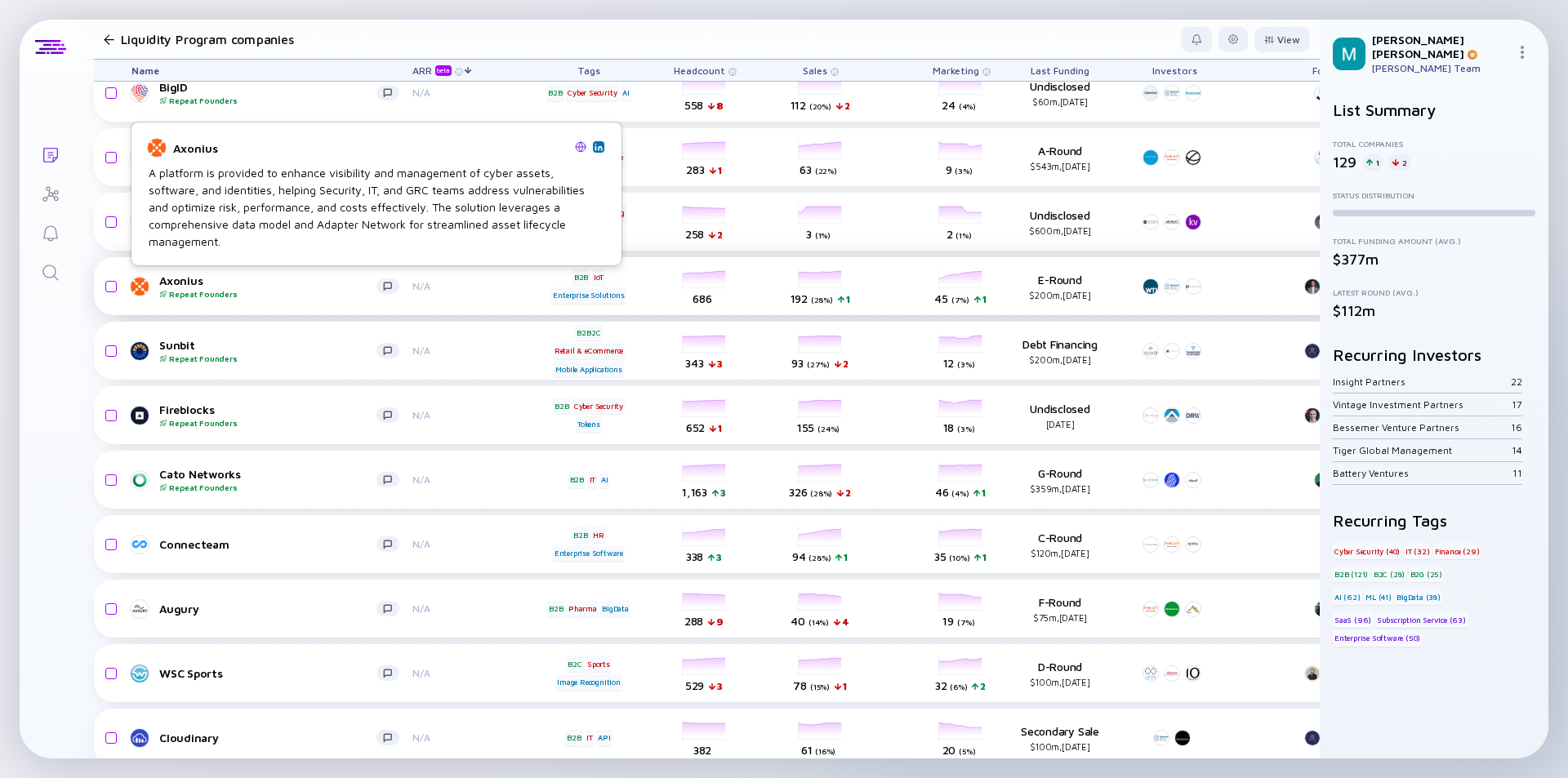
click at [308, 286] on div "Axonius Repeat Founders" at bounding box center [267, 286] width 217 height 26
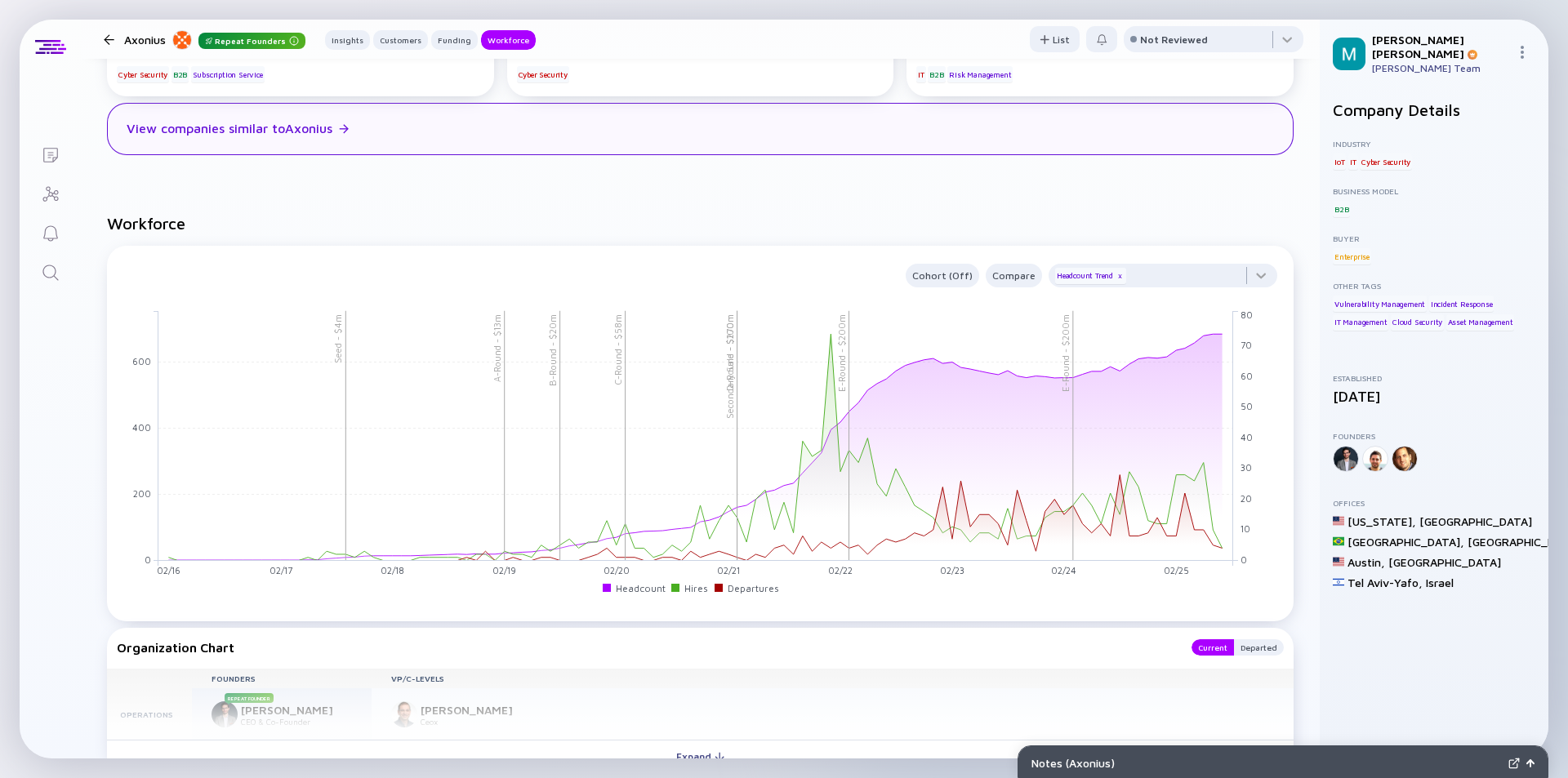
scroll to position [1796, 0]
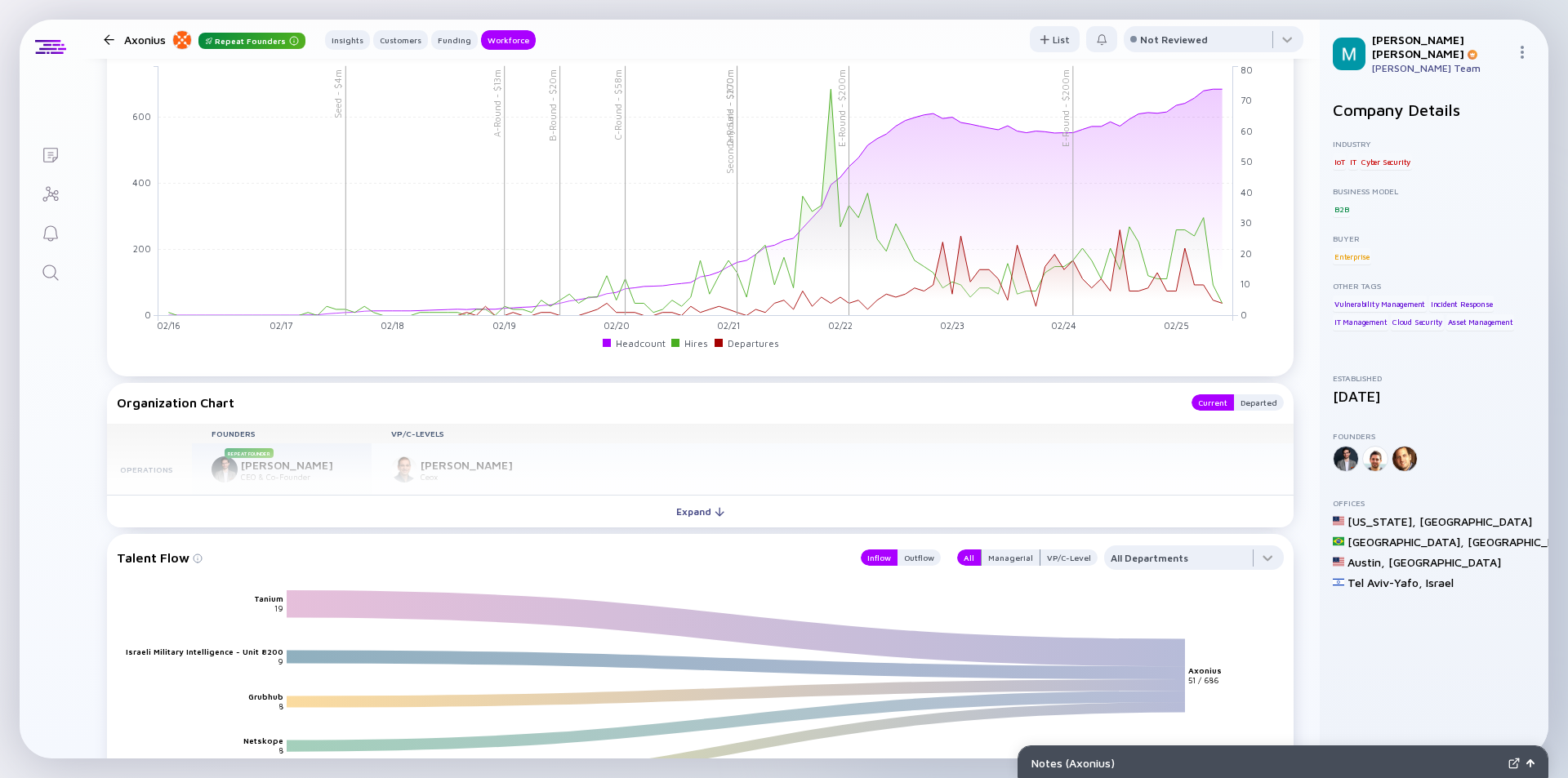
click at [685, 515] on div "Expand" at bounding box center [700, 511] width 67 height 26
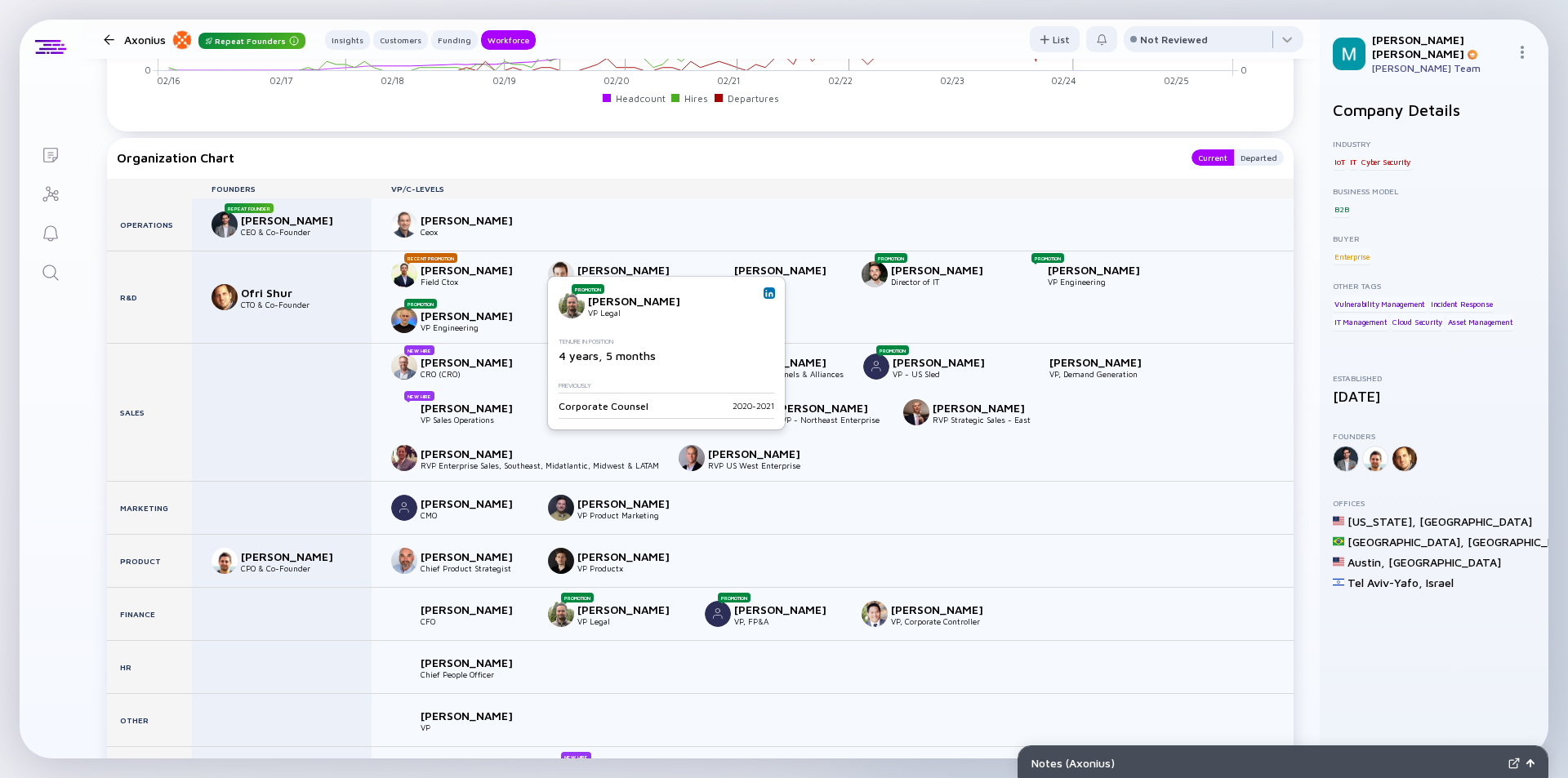
scroll to position [2285, 0]
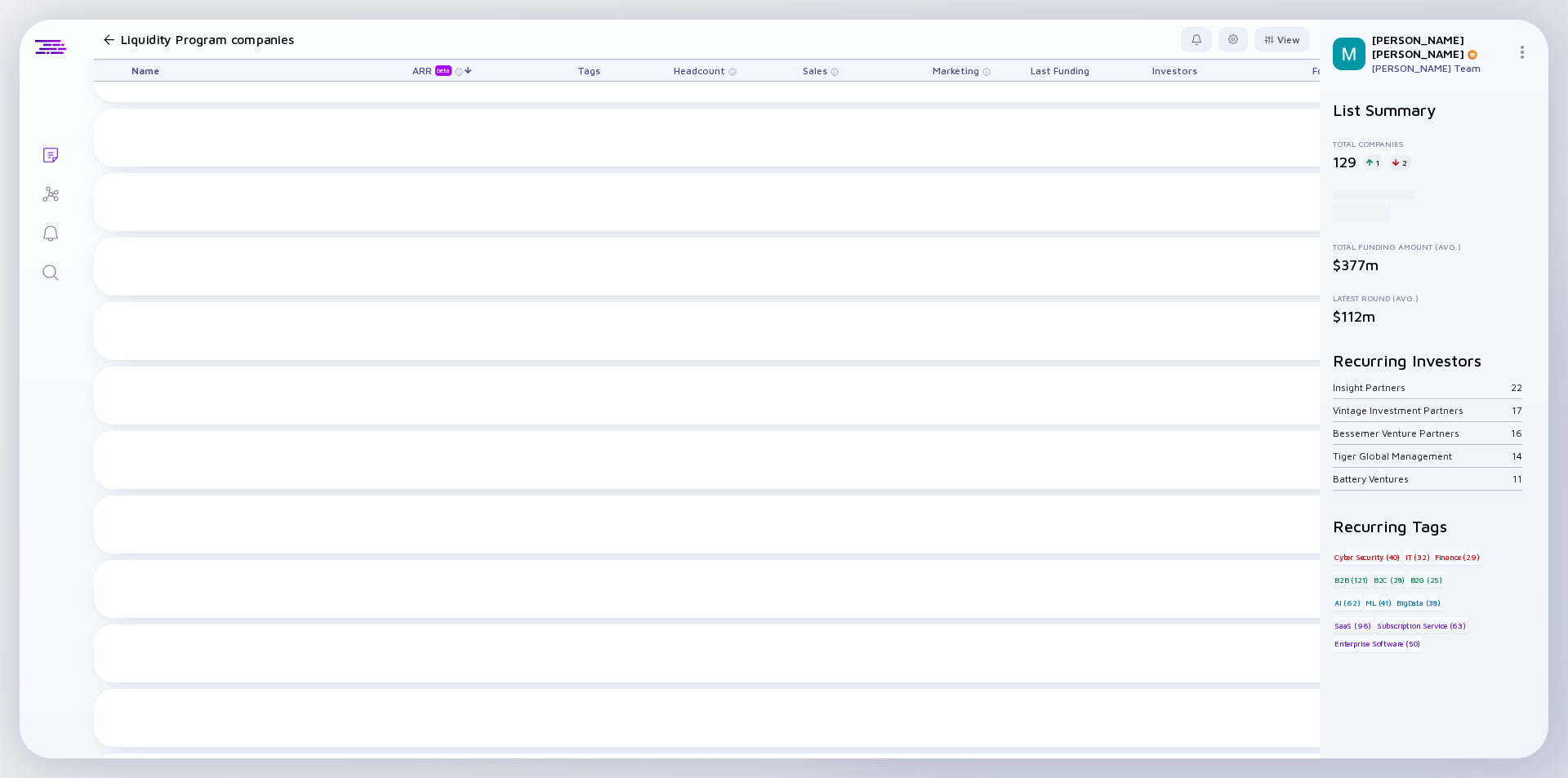
scroll to position [5749, 0]
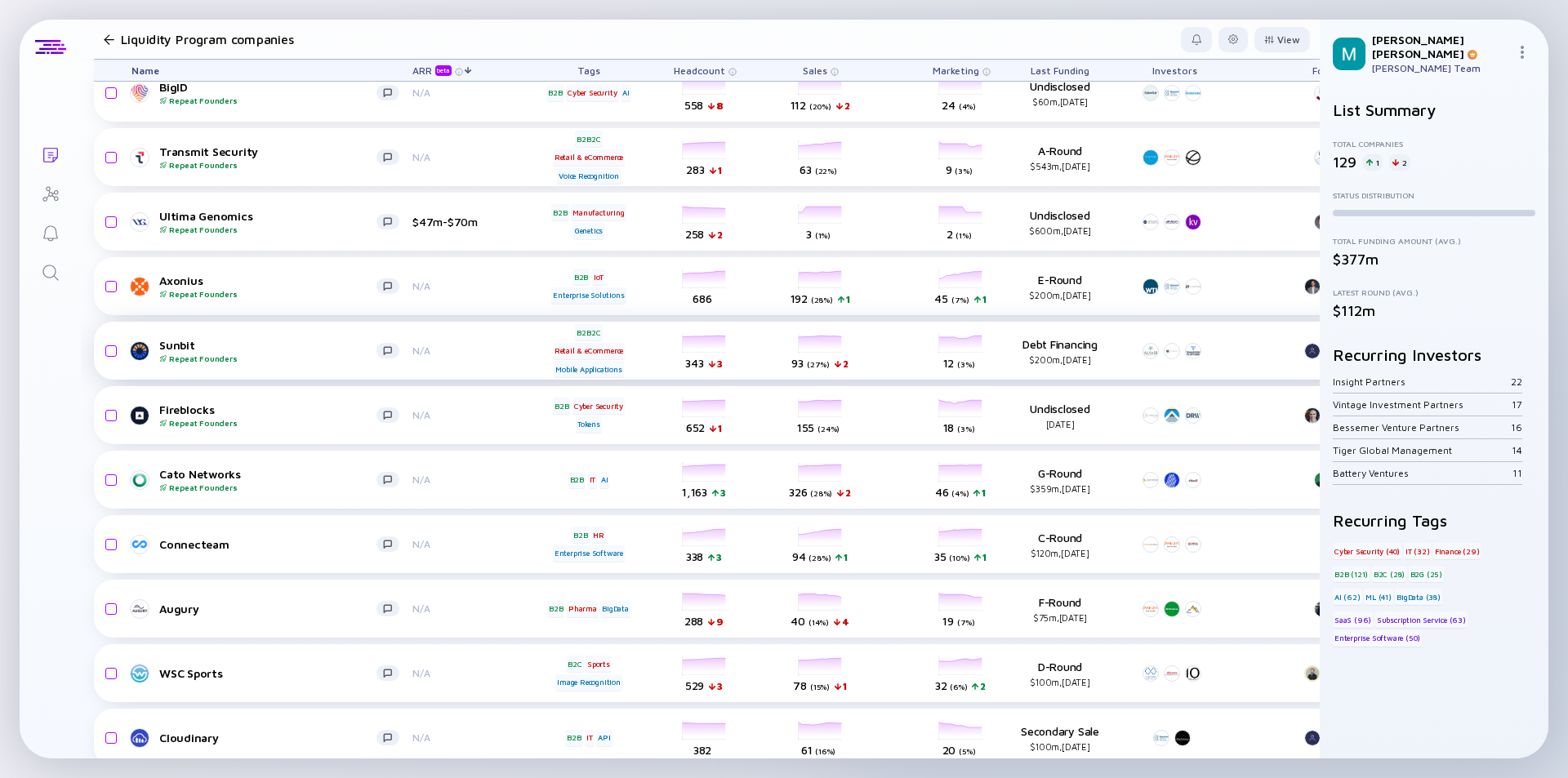
click at [258, 353] on div "Sunbit Repeat Founders" at bounding box center [267, 350] width 217 height 26
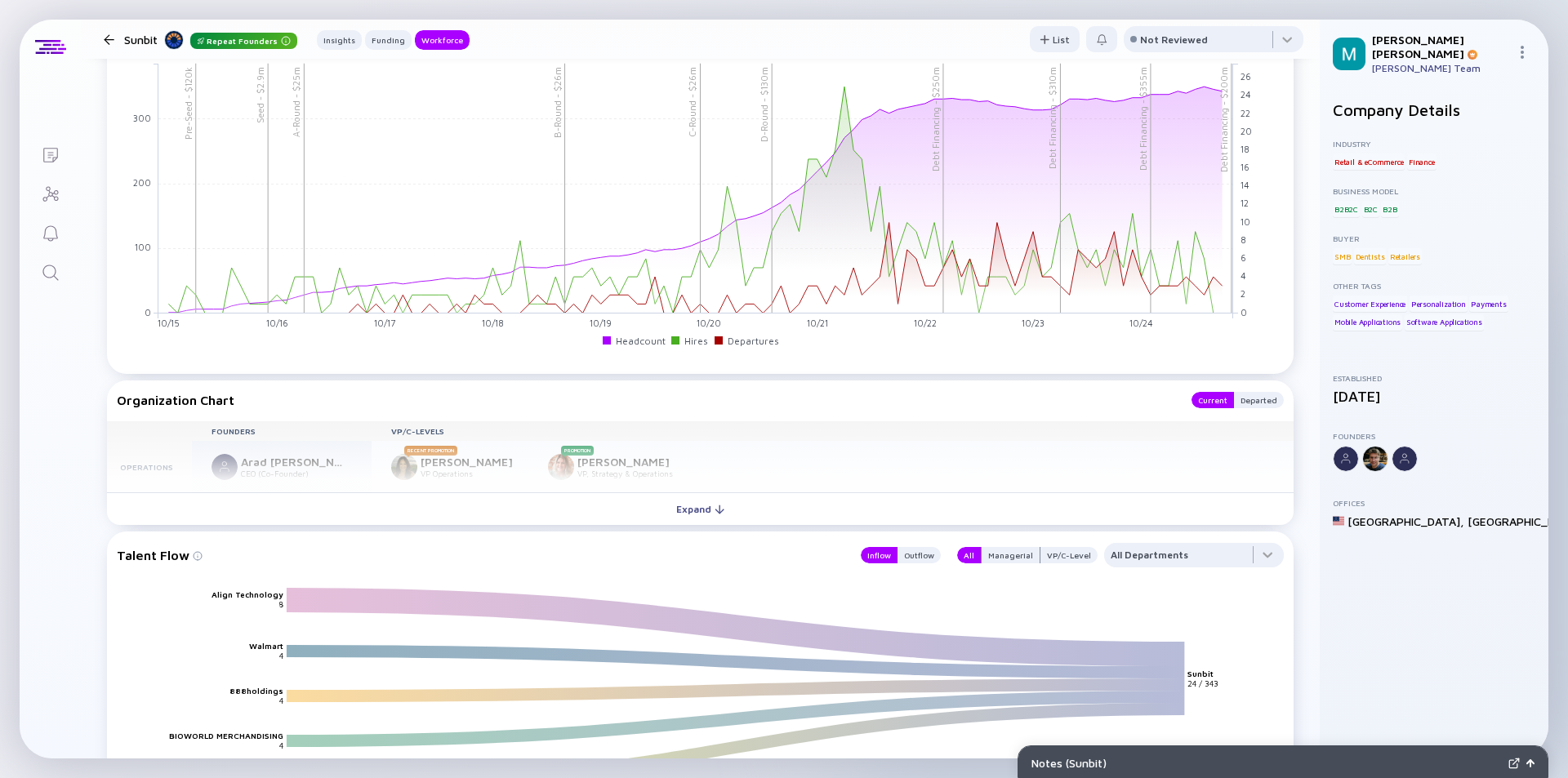
scroll to position [1380, 0]
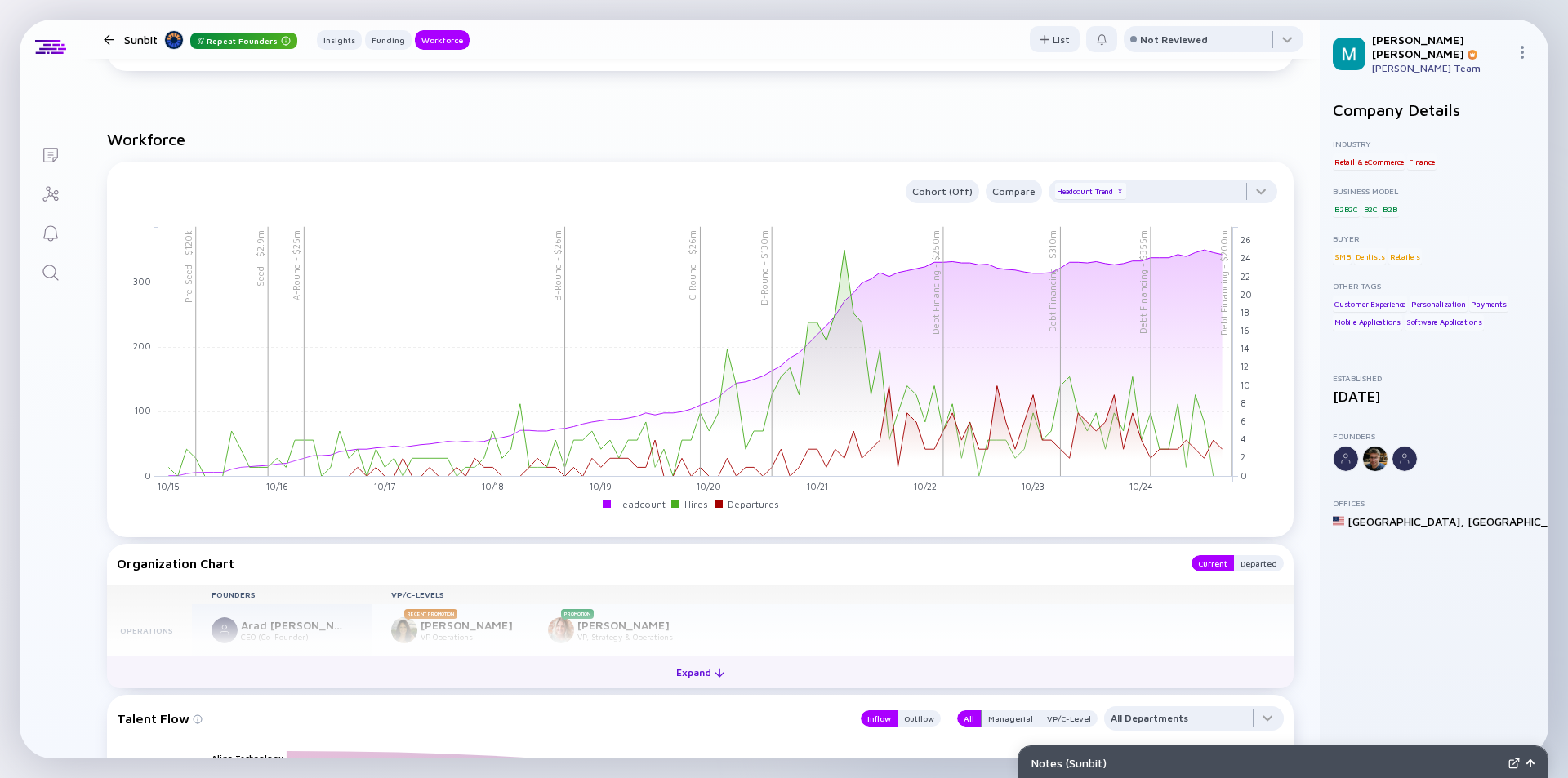
click at [687, 672] on div "Expand" at bounding box center [700, 672] width 67 height 26
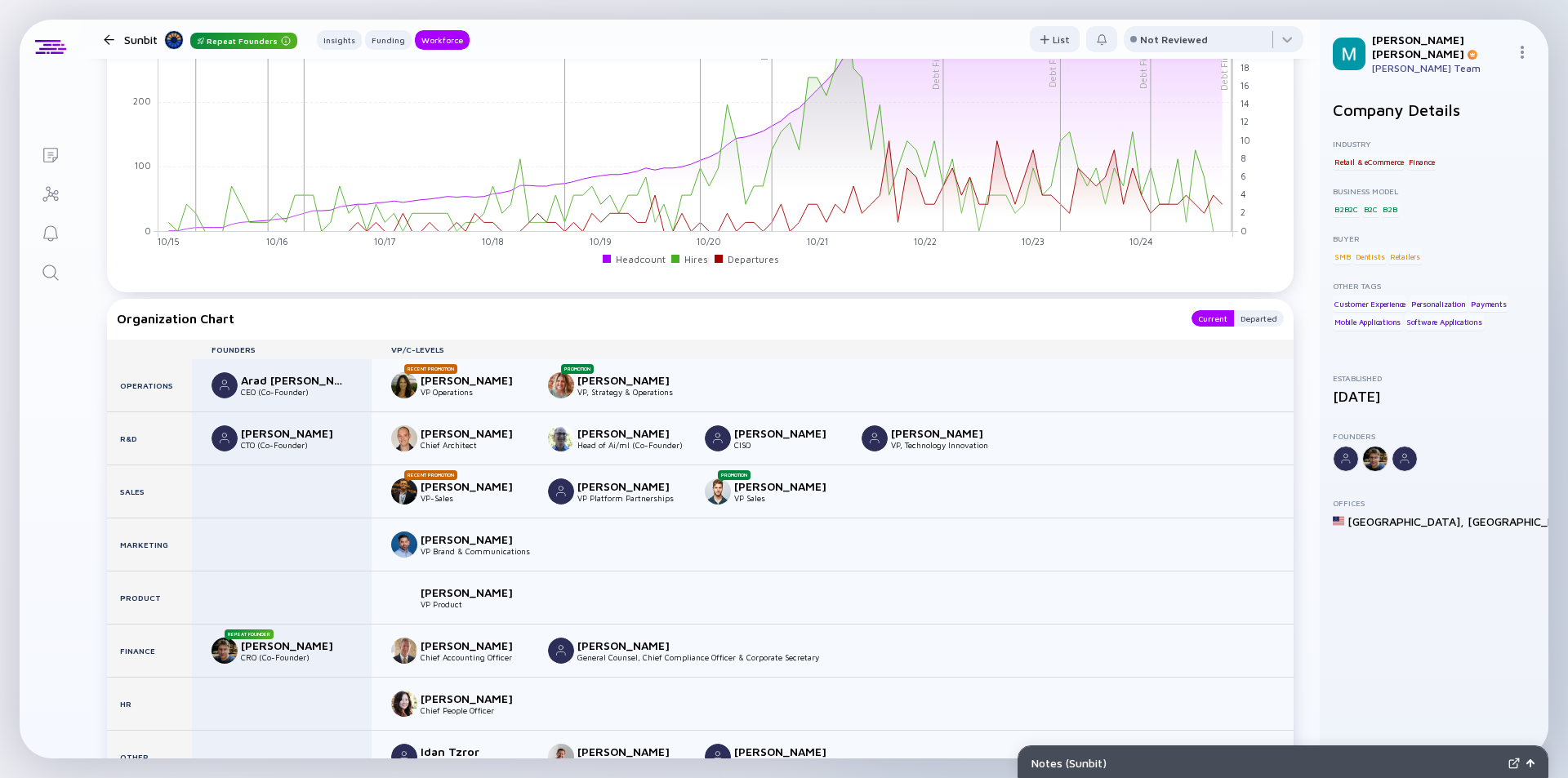
scroll to position [1870, 0]
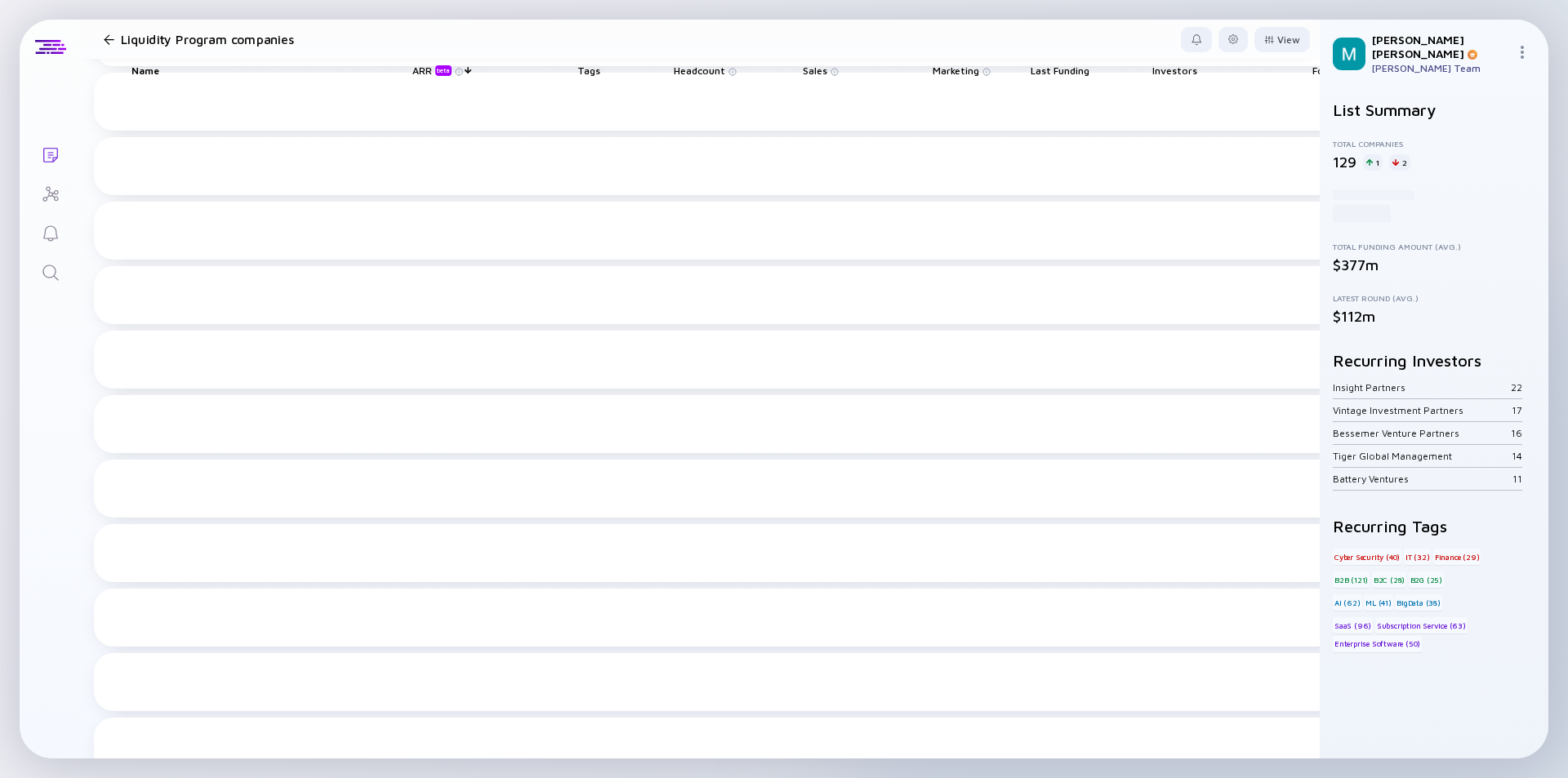
scroll to position [5749, 0]
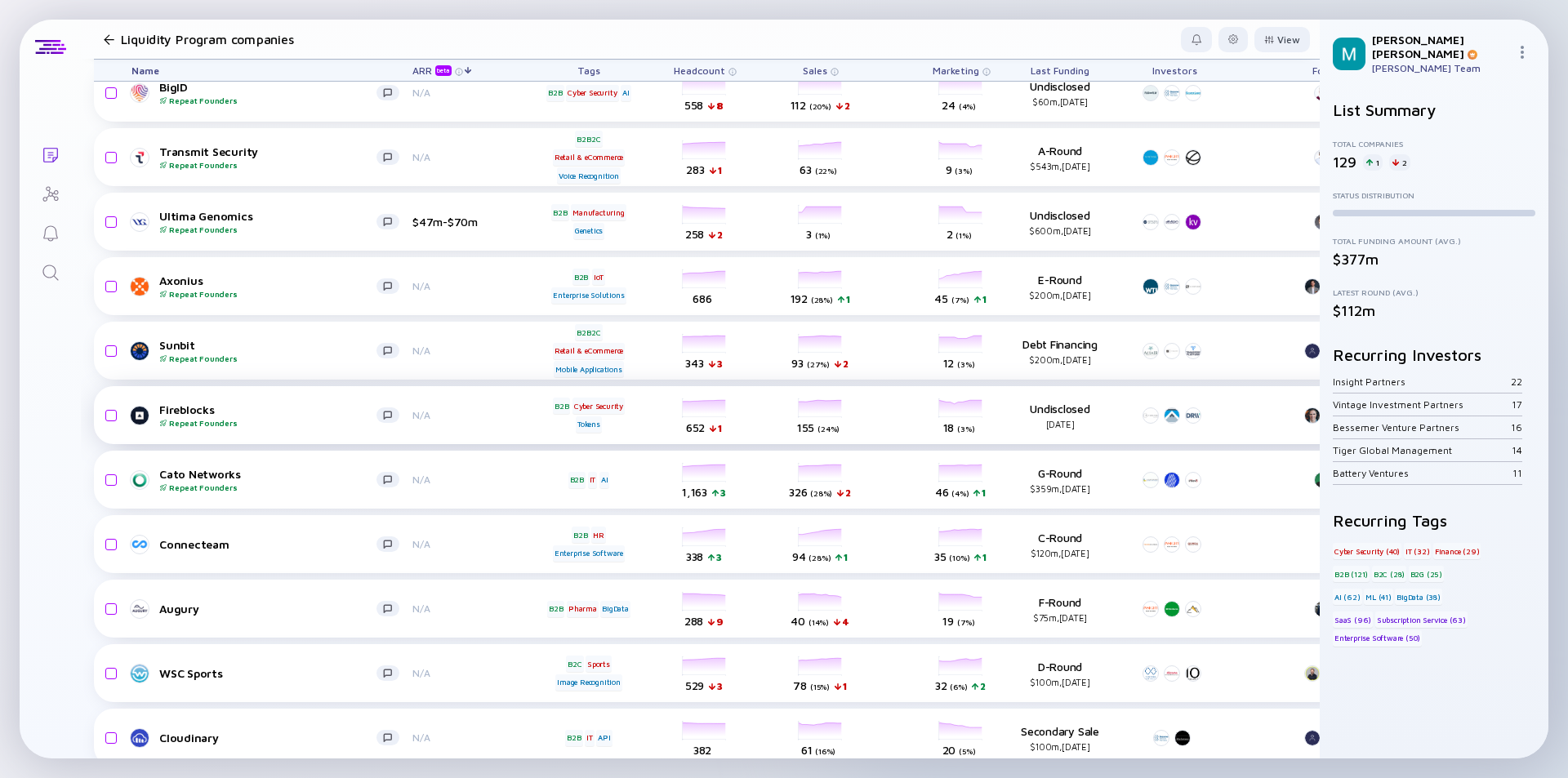
click at [294, 414] on div "Fireblocks Repeat Founders" at bounding box center [267, 415] width 217 height 26
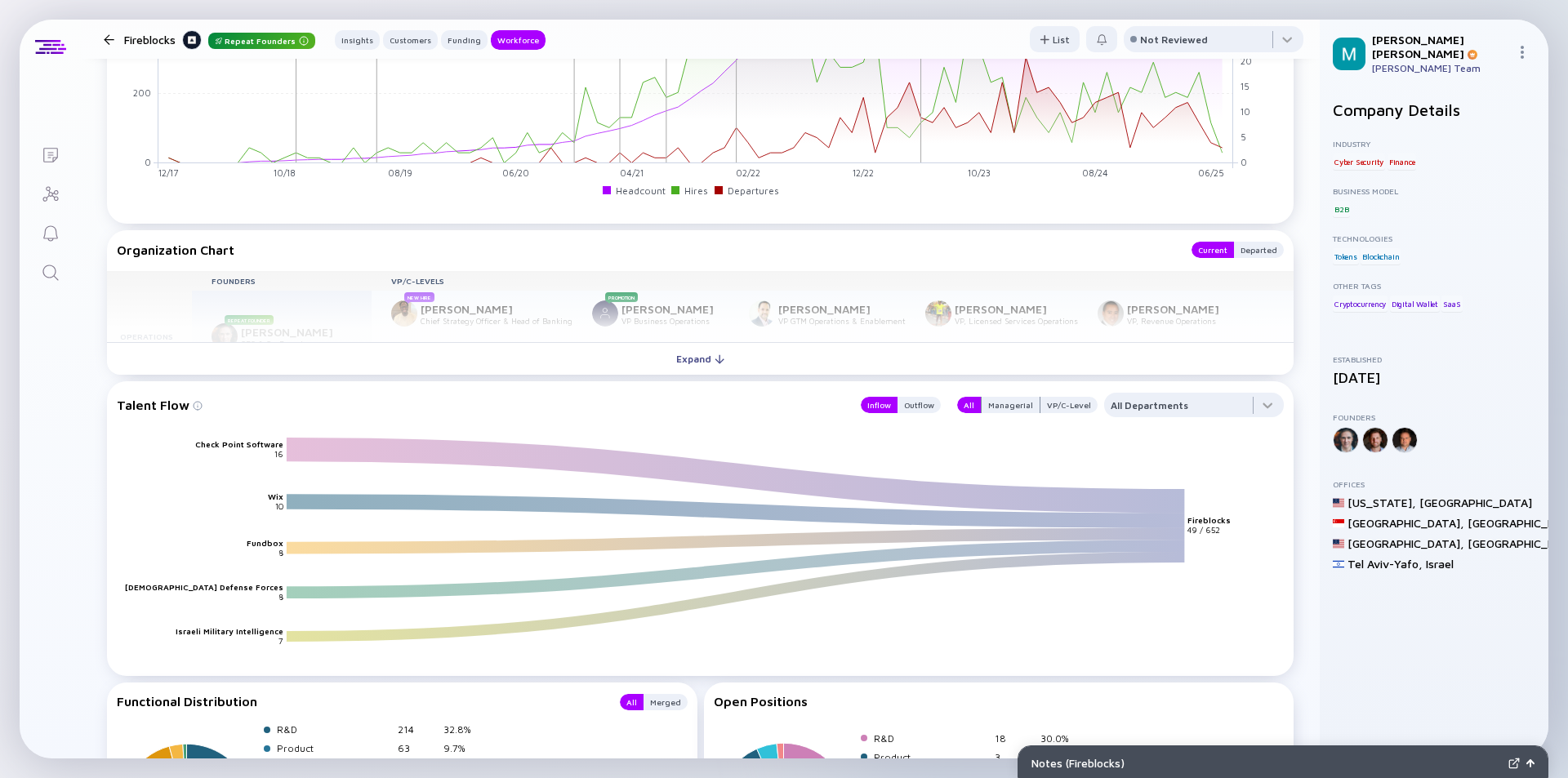
scroll to position [2285, 0]
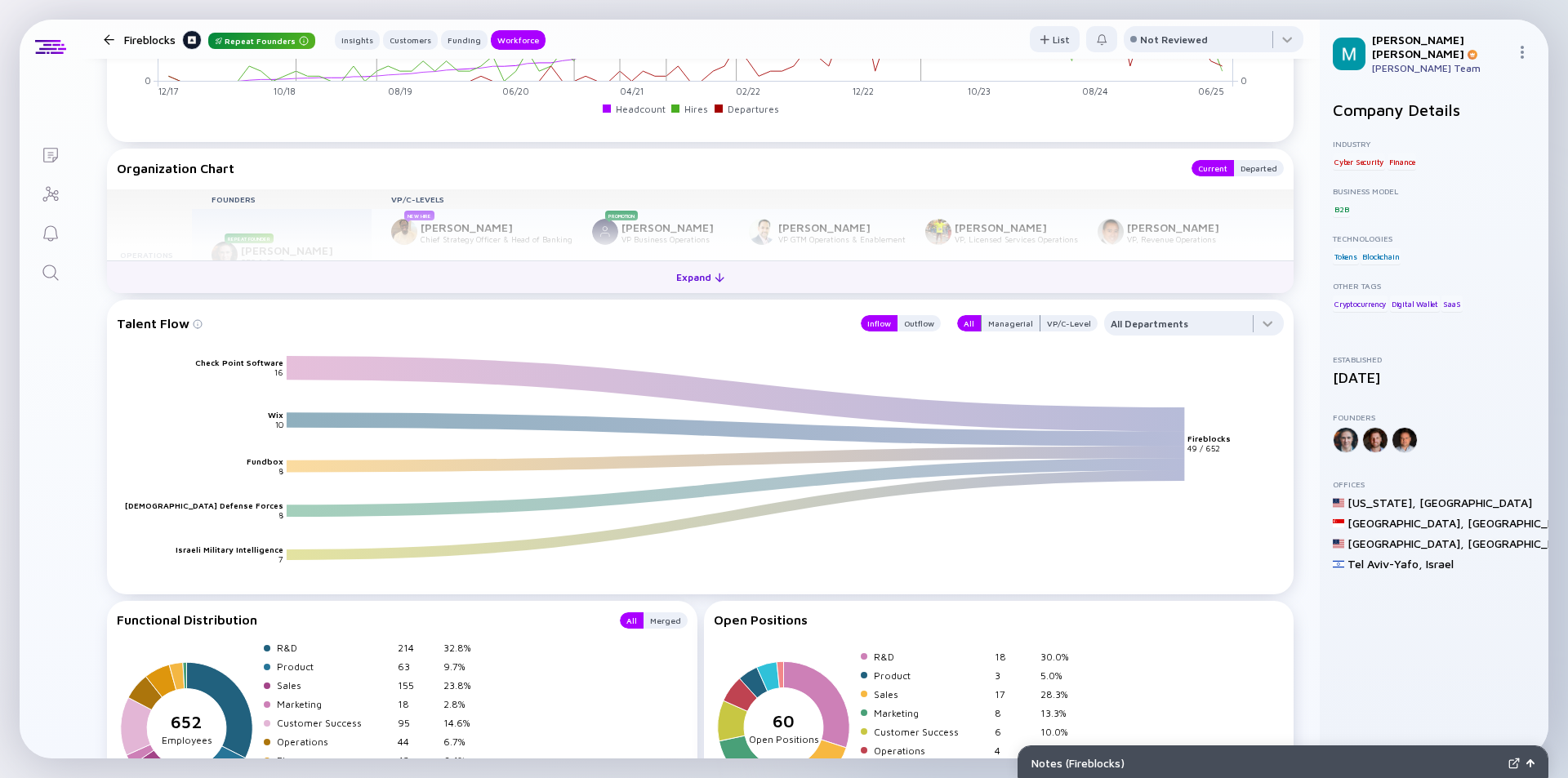
click at [689, 279] on div "Expand" at bounding box center [700, 277] width 67 height 26
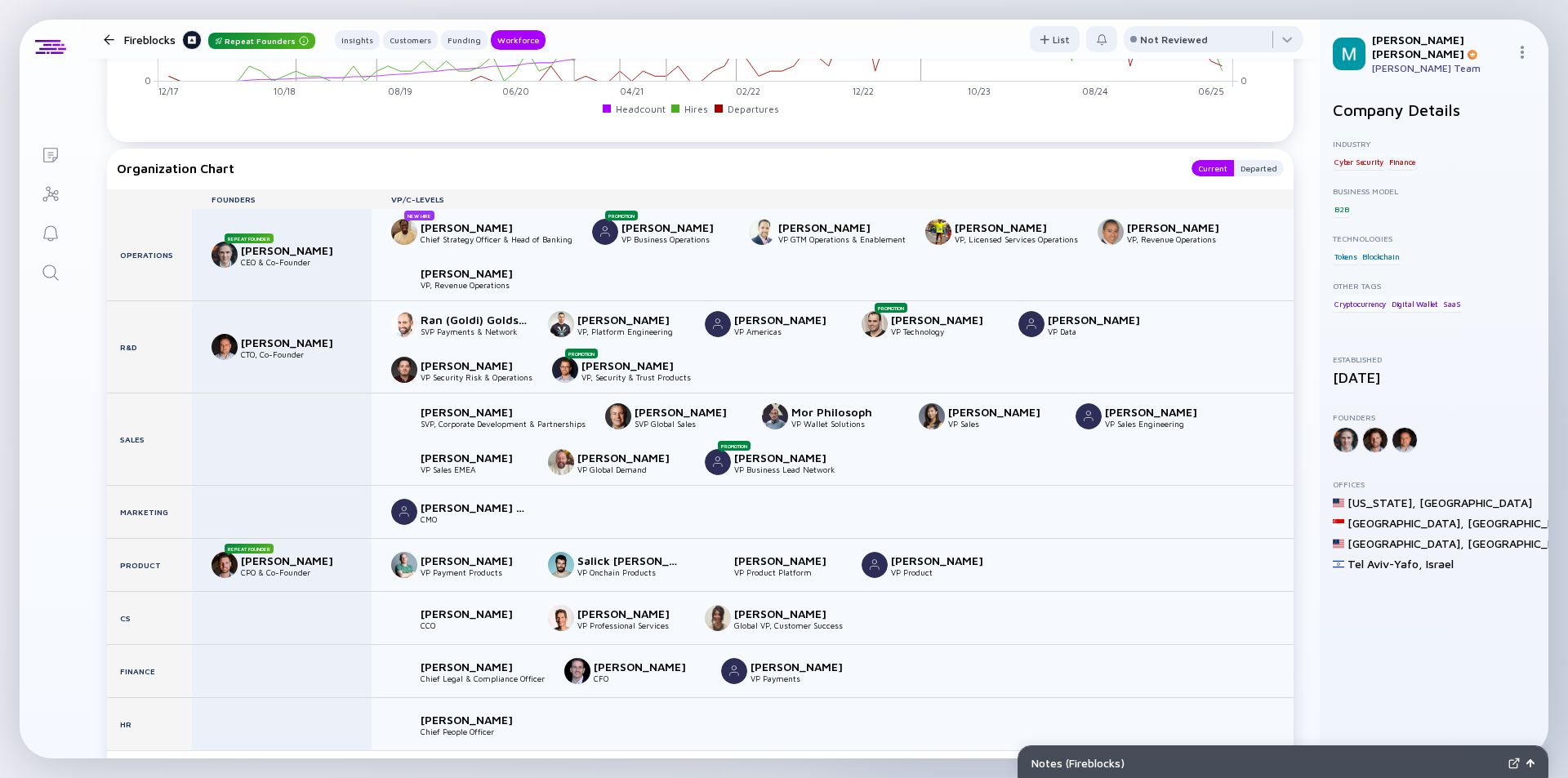
scroll to position [2530, 0]
